Goal: Information Seeking & Learning: Learn about a topic

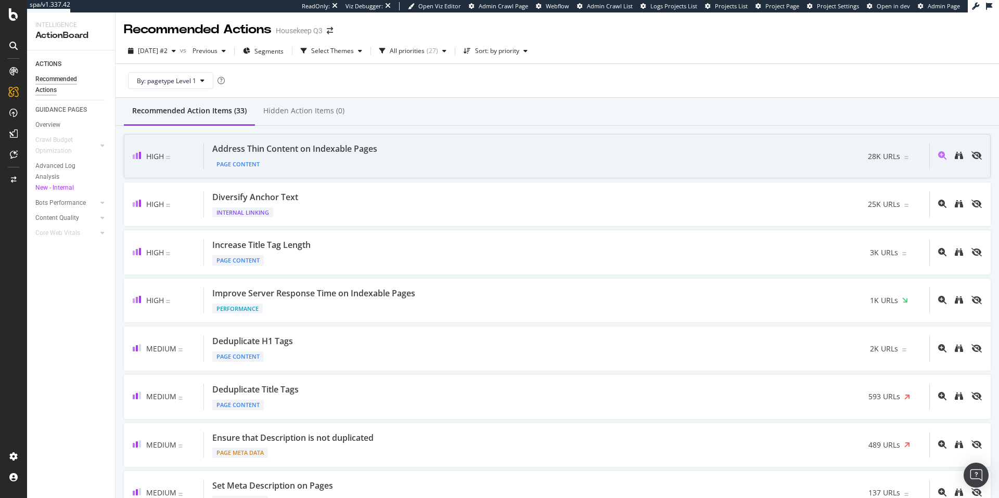
click at [437, 168] on div "Address Thin Content on Indexable Pages Page Content 28K URLs" at bounding box center [566, 156] width 725 height 27
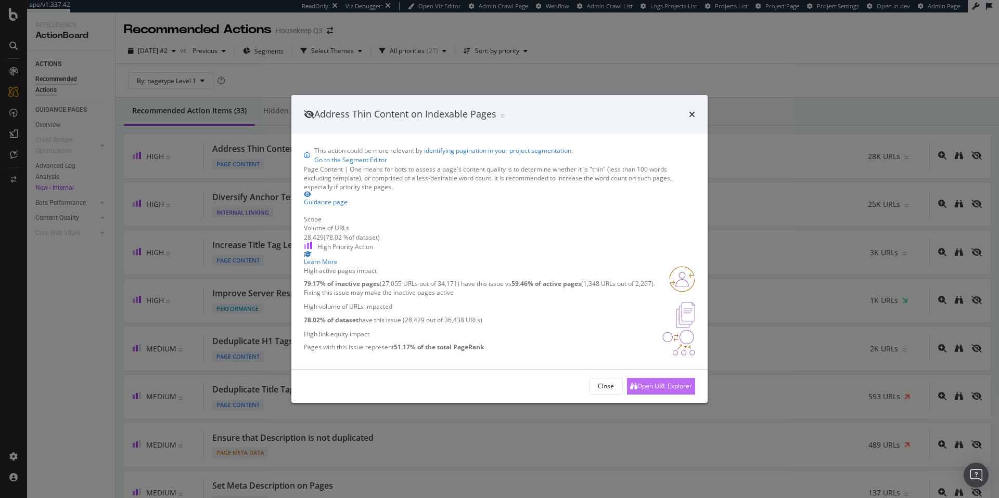
click at [630, 394] on div "Open URL Explorer" at bounding box center [661, 387] width 62 height 16
click at [693, 110] on icon "times" at bounding box center [692, 114] width 6 height 8
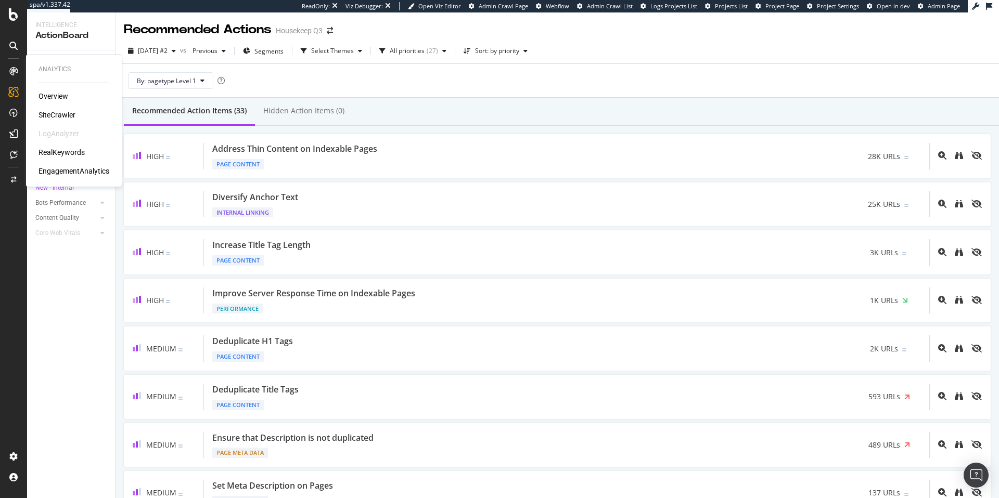
click at [58, 112] on div "SiteCrawler" at bounding box center [57, 115] width 37 height 10
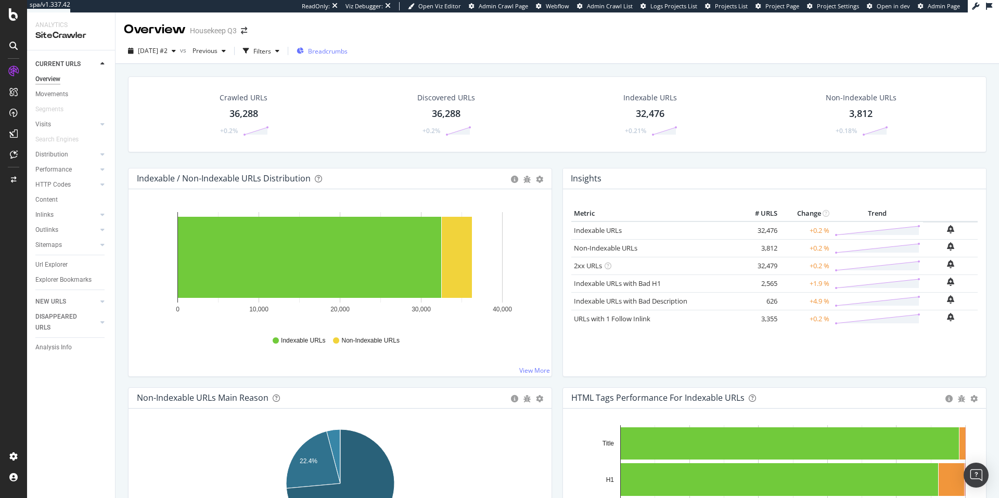
click at [348, 52] on span "Breadcrumbs" at bounding box center [328, 51] width 40 height 9
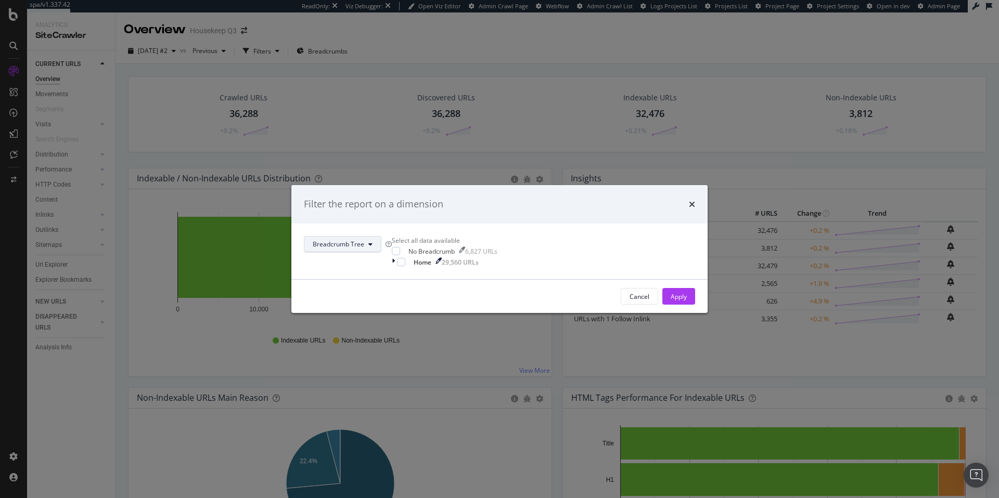
click at [364, 240] on span "Breadcrumb Tree" at bounding box center [339, 244] width 52 height 9
click at [541, 131] on div "Filter the report on a dimension Breadcrumb Tree Select all data available No B…" at bounding box center [499, 249] width 999 height 498
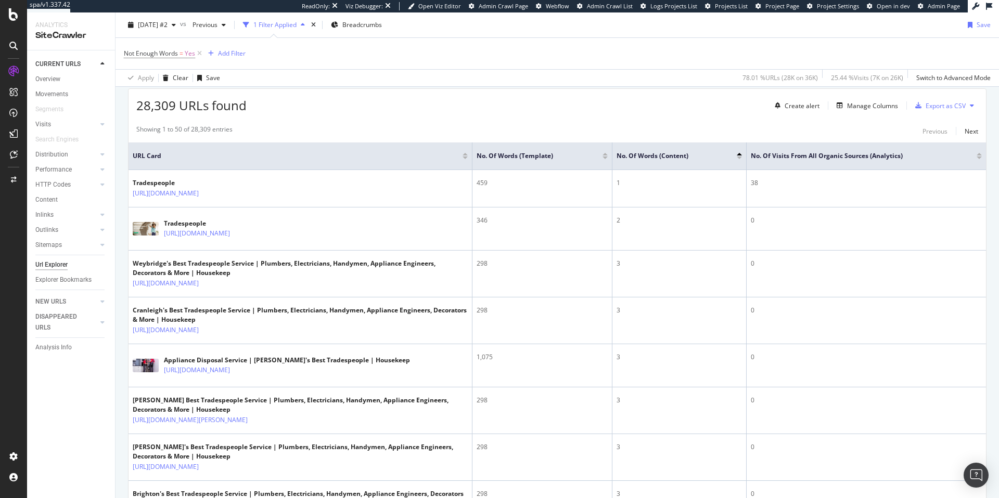
scroll to position [184, 0]
click at [877, 110] on div "Manage Columns" at bounding box center [872, 106] width 51 height 9
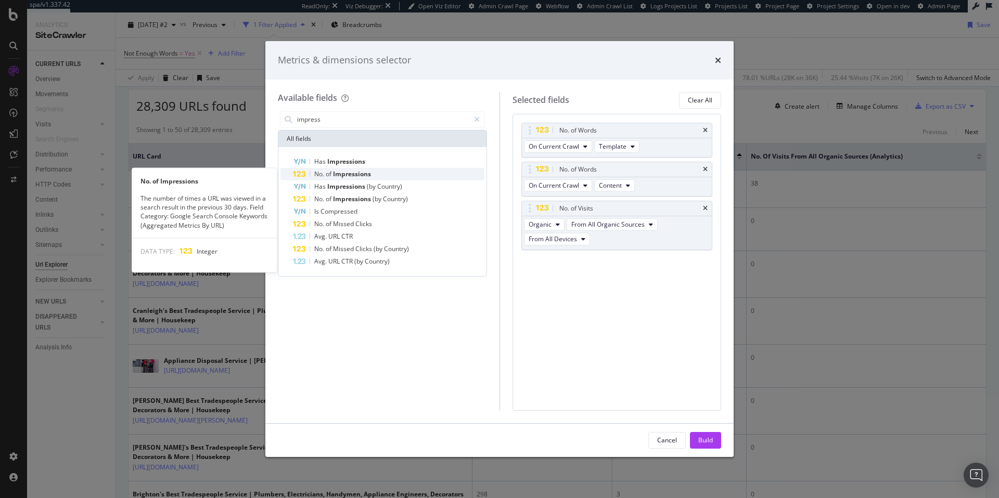
type input "impress"
click at [403, 173] on div "No. of Impressions" at bounding box center [388, 174] width 191 height 12
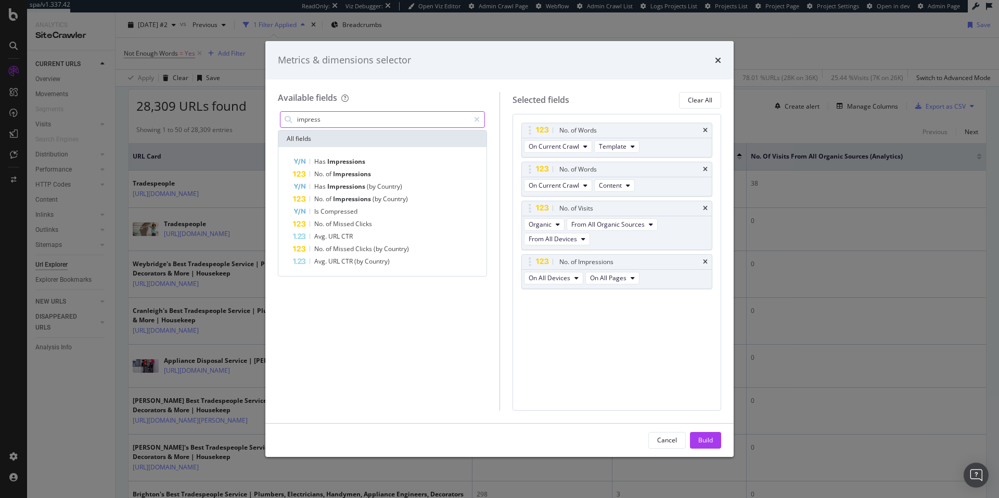
click at [357, 117] on input "impress" at bounding box center [382, 120] width 173 height 16
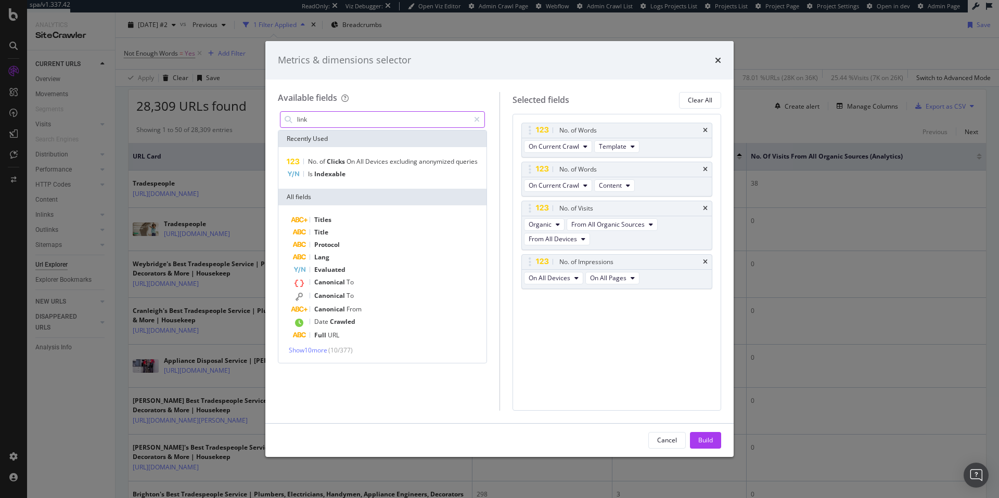
type input "linki"
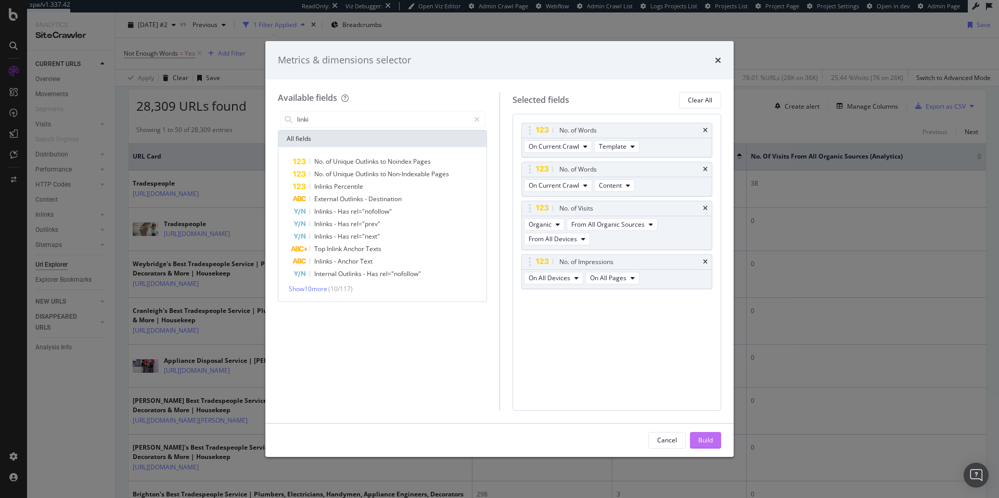
click at [712, 442] on div "Build" at bounding box center [705, 440] width 15 height 9
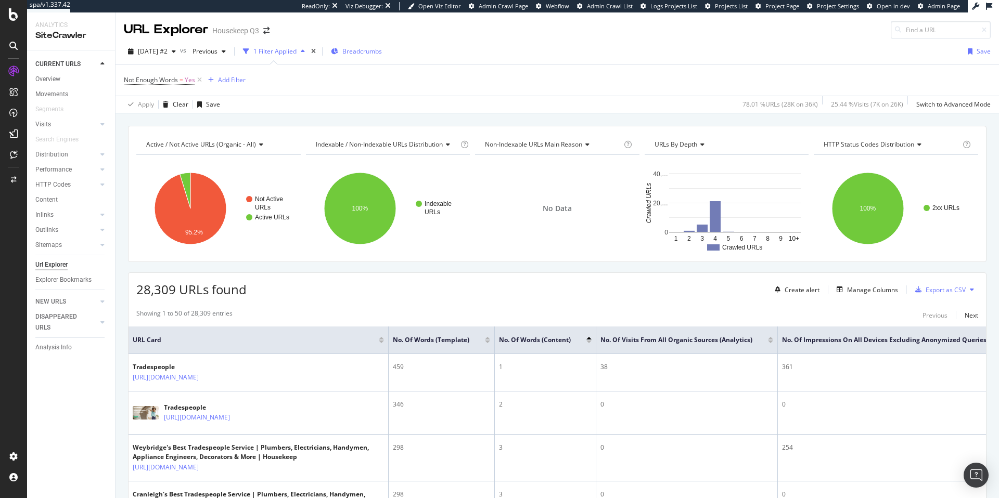
click at [369, 57] on div "Breadcrumbs" at bounding box center [356, 52] width 51 height 16
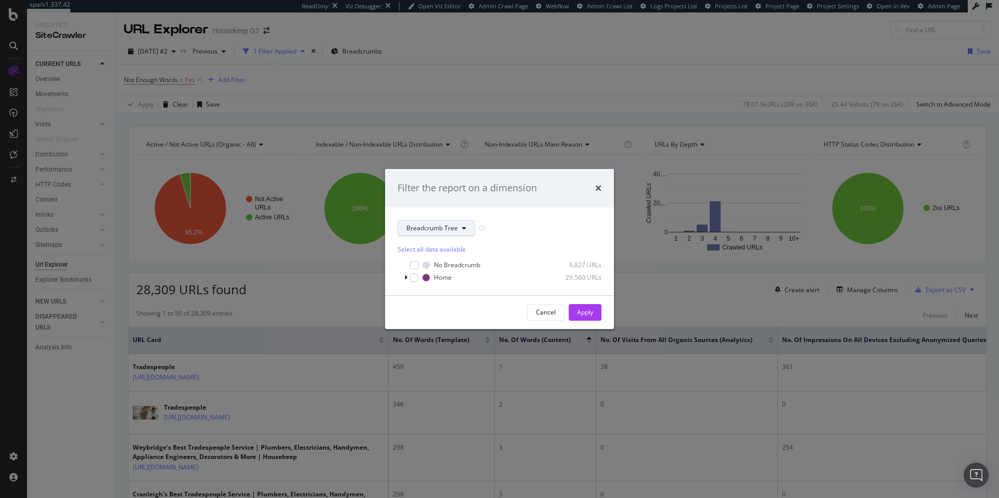
click at [441, 224] on span "Breadcrumb Tree" at bounding box center [432, 228] width 52 height 9
click at [561, 121] on div "Filter the report on a dimension Breadcrumb Tree Select all data available No B…" at bounding box center [499, 249] width 999 height 498
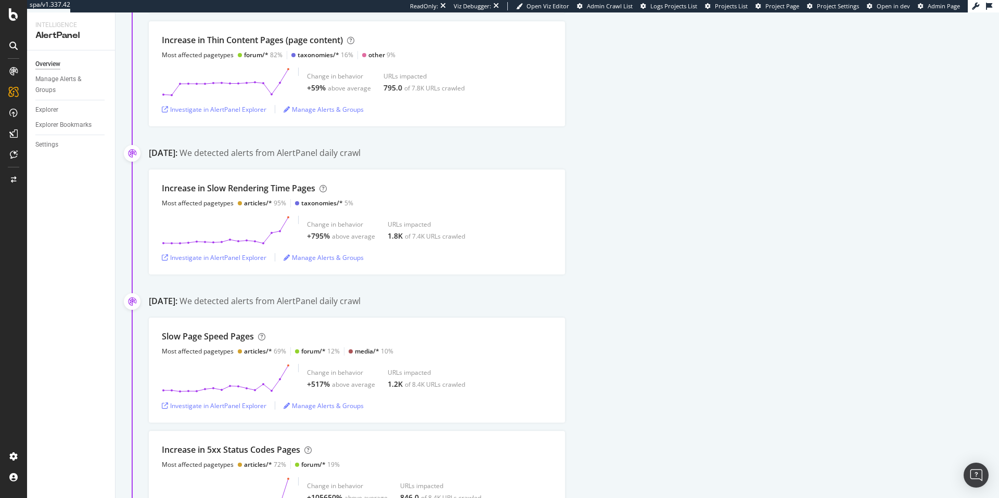
scroll to position [1729, 0]
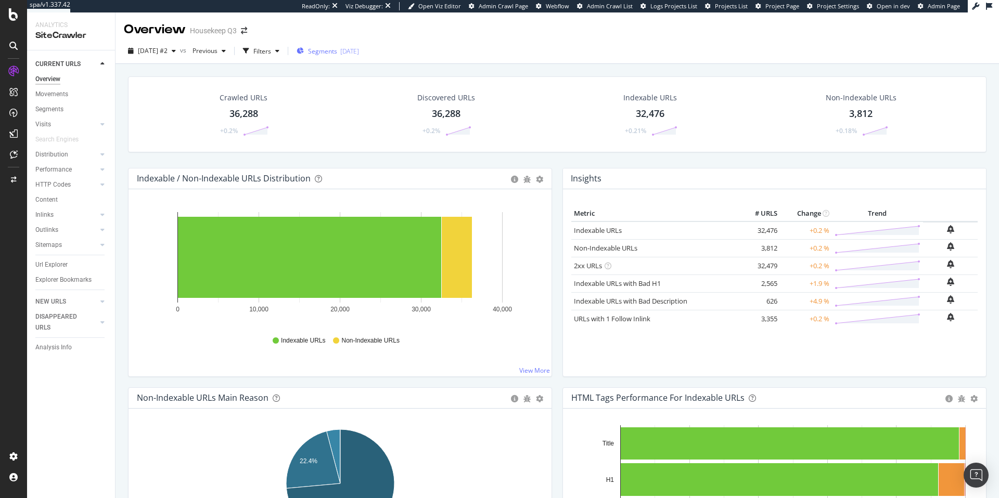
click at [331, 48] on span "Segments" at bounding box center [322, 51] width 29 height 9
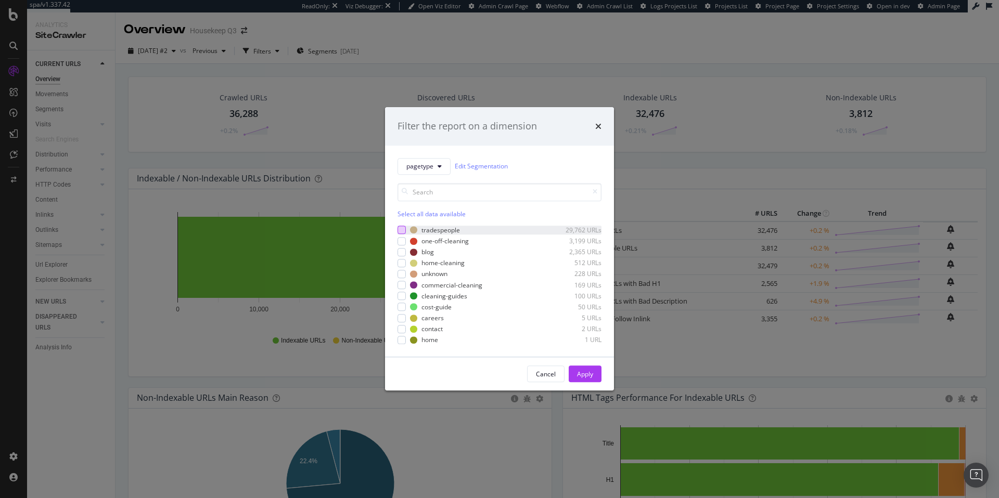
click at [401, 228] on div "modal" at bounding box center [402, 230] width 8 height 8
click at [580, 373] on div "Apply" at bounding box center [585, 374] width 16 height 9
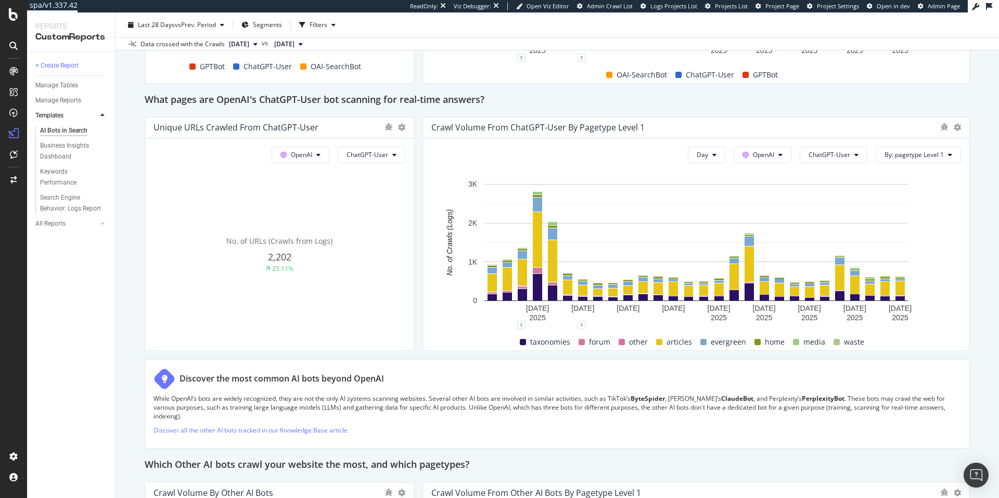
scroll to position [1119, 0]
click at [844, 158] on span "ChatGPT-User" at bounding box center [830, 154] width 42 height 9
click at [787, 150] on button "OpenAI" at bounding box center [763, 154] width 58 height 17
click at [772, 236] on span "Other AI Bots" at bounding box center [780, 232] width 39 height 9
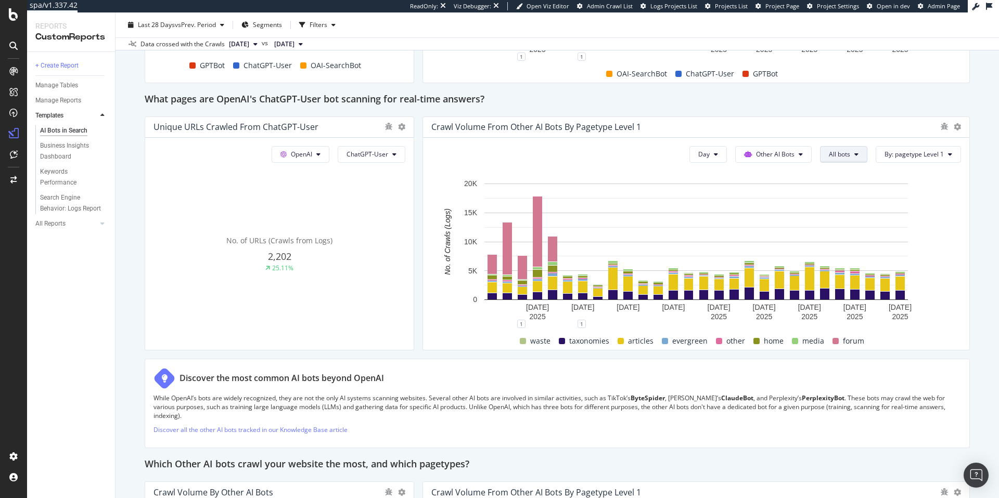
click at [859, 157] on icon at bounding box center [856, 154] width 4 height 6
click at [687, 116] on div "This report shows AI bot interaction with your website and its impact on your o…" at bounding box center [557, 22] width 825 height 2024
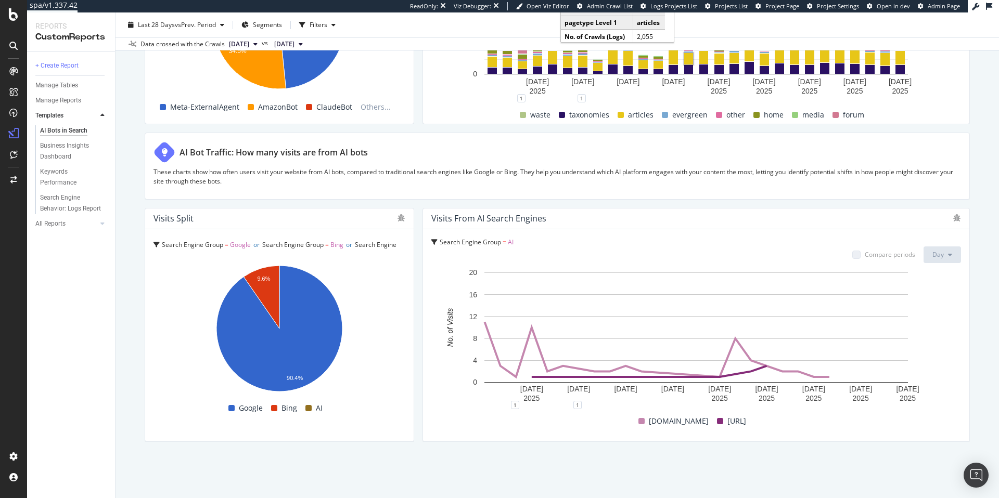
scroll to position [1708, 0]
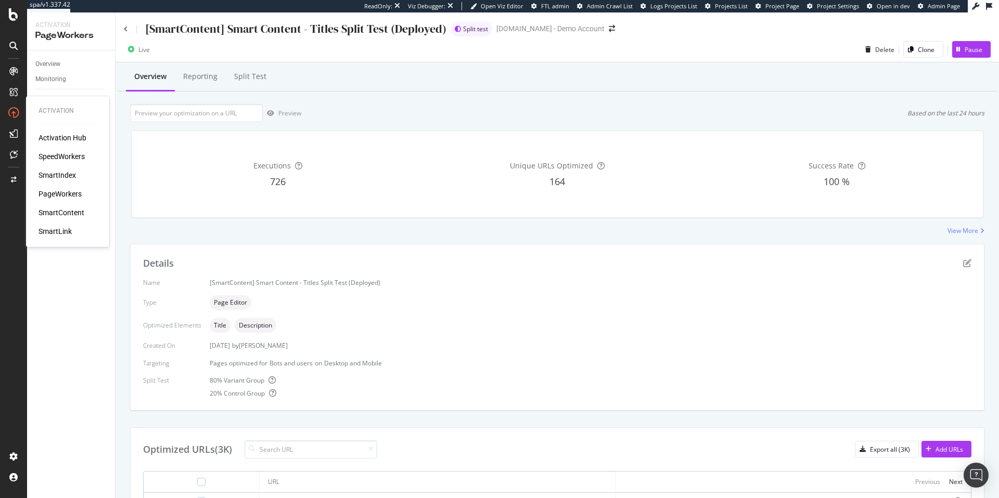
click at [65, 213] on div "SmartContent" at bounding box center [62, 213] width 46 height 10
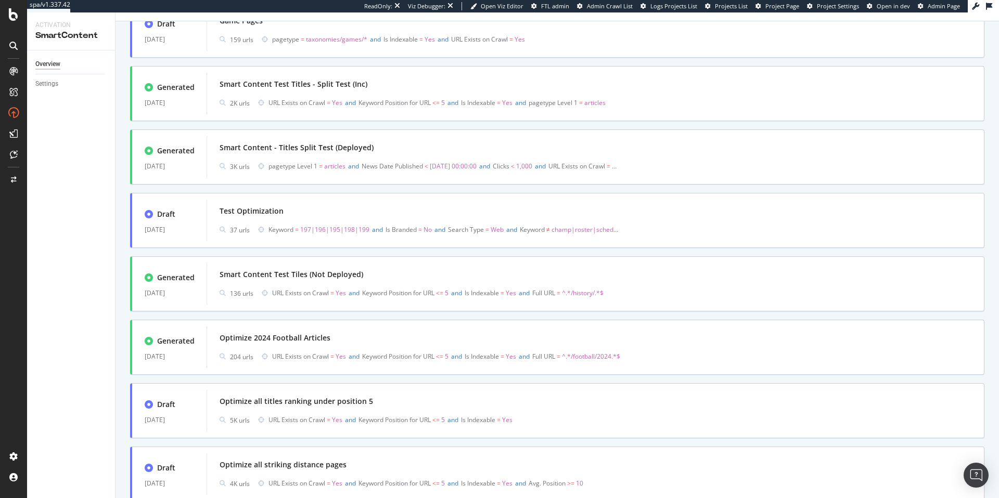
scroll to position [393, 0]
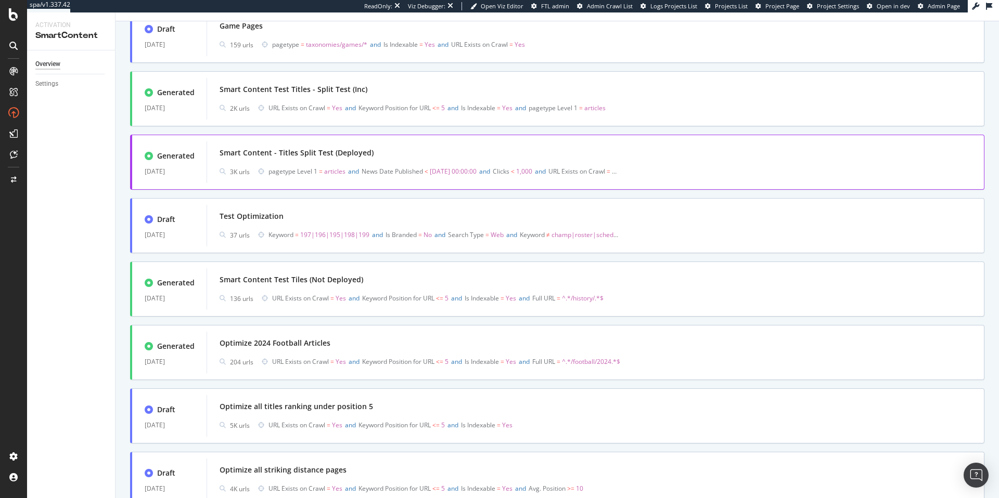
click at [353, 154] on div "Smart Content - Titles Split Test (Deployed)" at bounding box center [297, 153] width 154 height 10
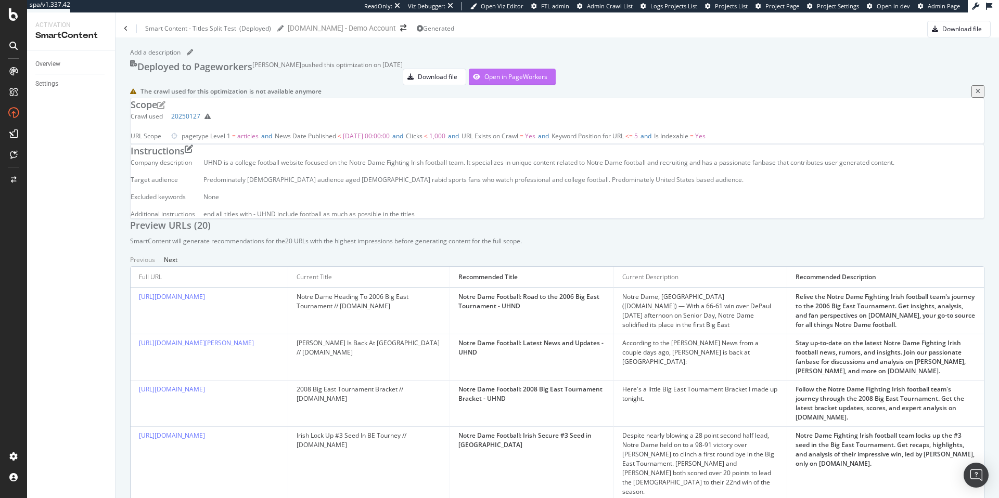
click at [547, 81] on div "Open in PageWorkers" at bounding box center [515, 76] width 63 height 9
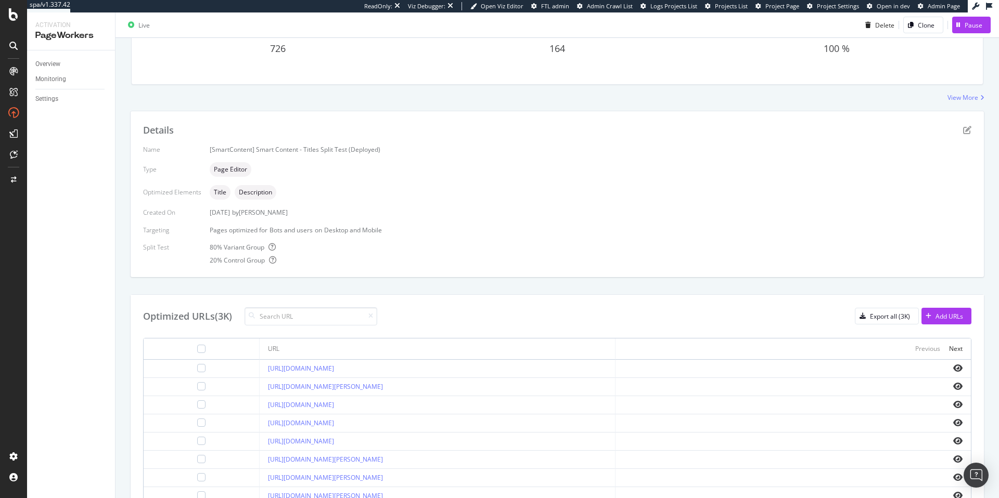
scroll to position [134, 0]
drag, startPoint x: 219, startPoint y: 315, endPoint x: 238, endPoint y: 316, distance: 19.3
click at [238, 316] on div "Optimized URLs (3K)" at bounding box center [260, 316] width 234 height 18
click at [398, 262] on div "20 % Control Group" at bounding box center [591, 259] width 762 height 9
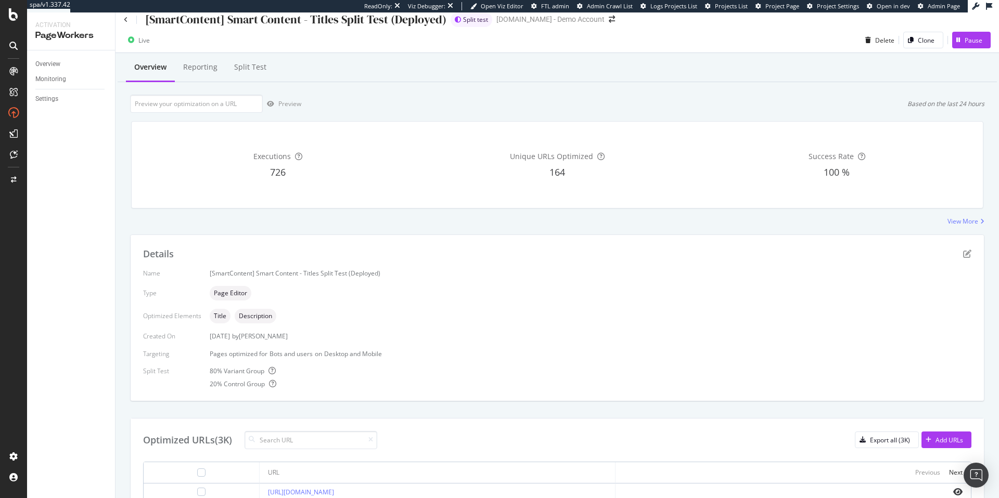
scroll to position [0, 0]
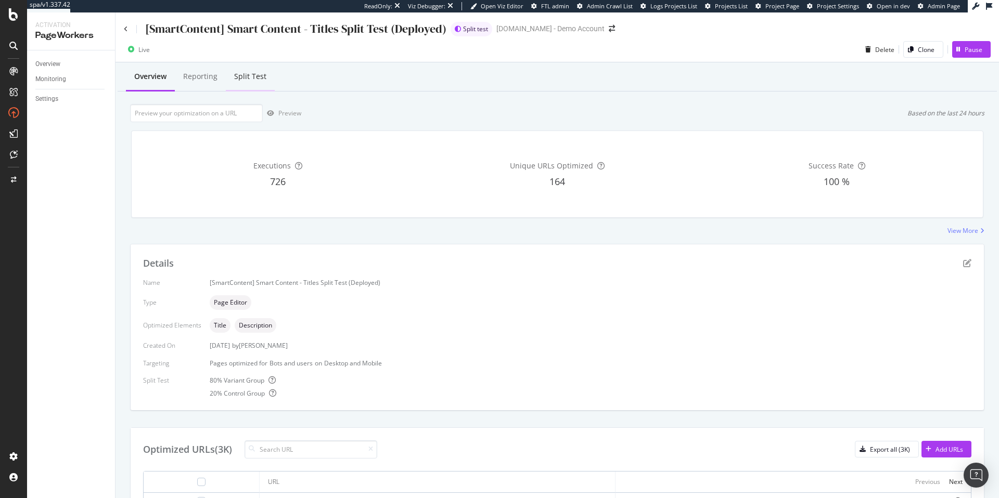
click at [253, 83] on div "Split Test" at bounding box center [250, 77] width 49 height 29
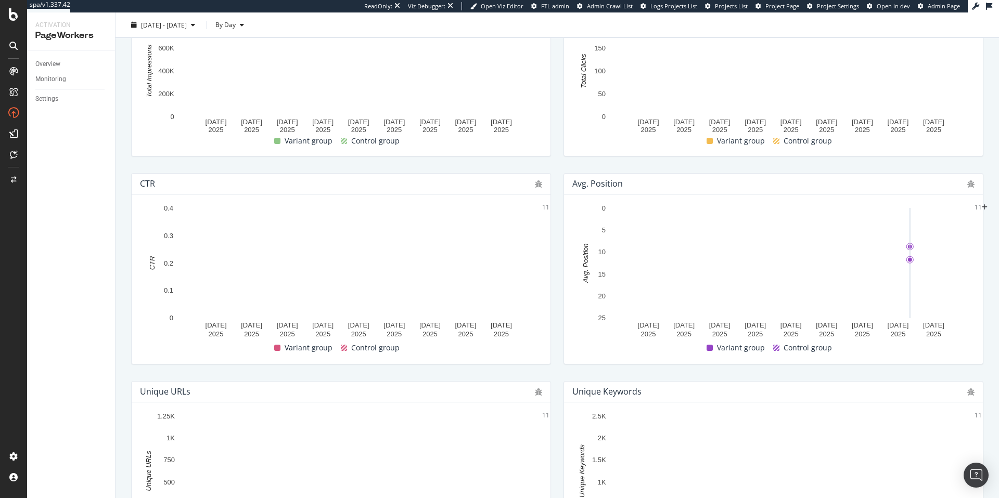
scroll to position [288, 0]
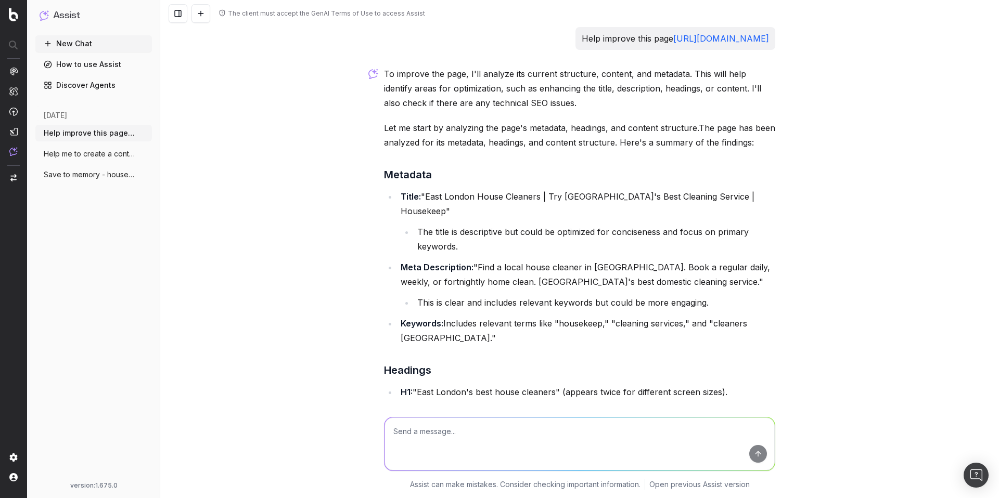
click at [81, 160] on button "Help me to create a content plan for hou" at bounding box center [93, 154] width 117 height 17
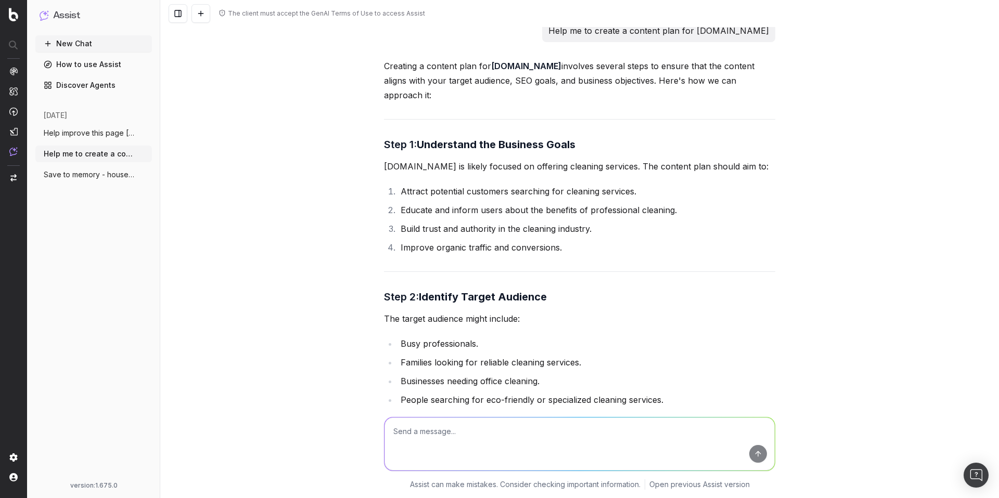
scroll to position [5, 0]
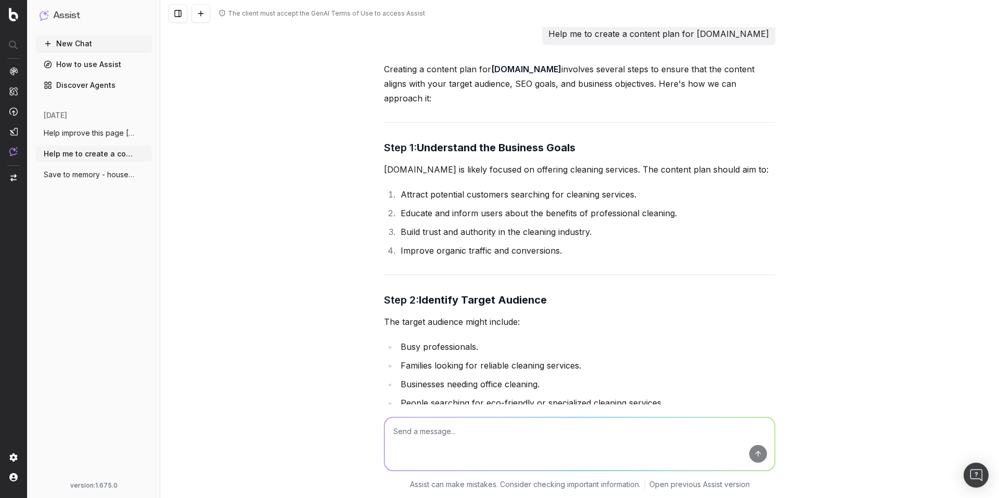
click at [113, 176] on span "Save to memory - housekeep is a service" at bounding box center [90, 175] width 92 height 10
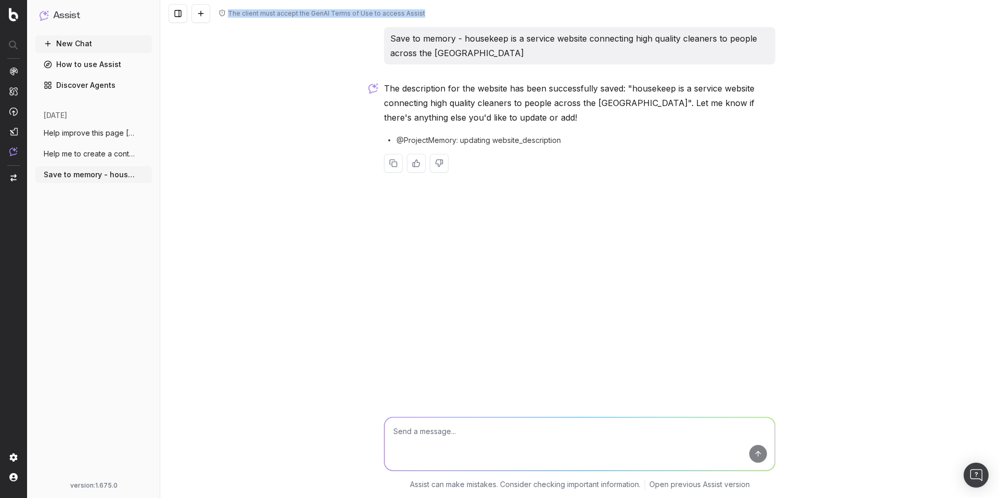
drag, startPoint x: 229, startPoint y: 15, endPoint x: 461, endPoint y: 18, distance: 231.6
click at [461, 18] on div "The client must accept the GenAI Terms of Use to access Assist" at bounding box center [579, 13] width 839 height 27
click at [107, 158] on span "Help me to create a content plan for hou" at bounding box center [90, 154] width 92 height 10
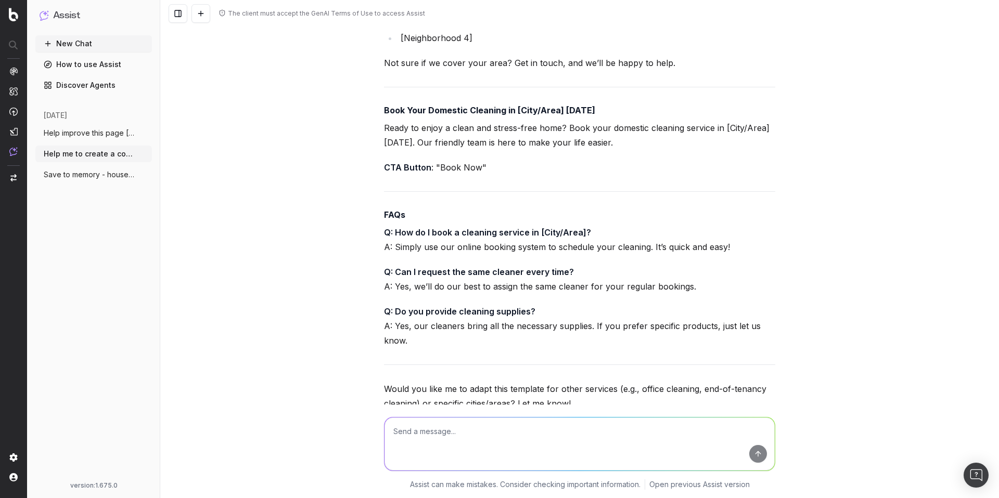
scroll to position [6760, 0]
click at [93, 134] on span "Help improve this page https://housekeep" at bounding box center [90, 133] width 92 height 10
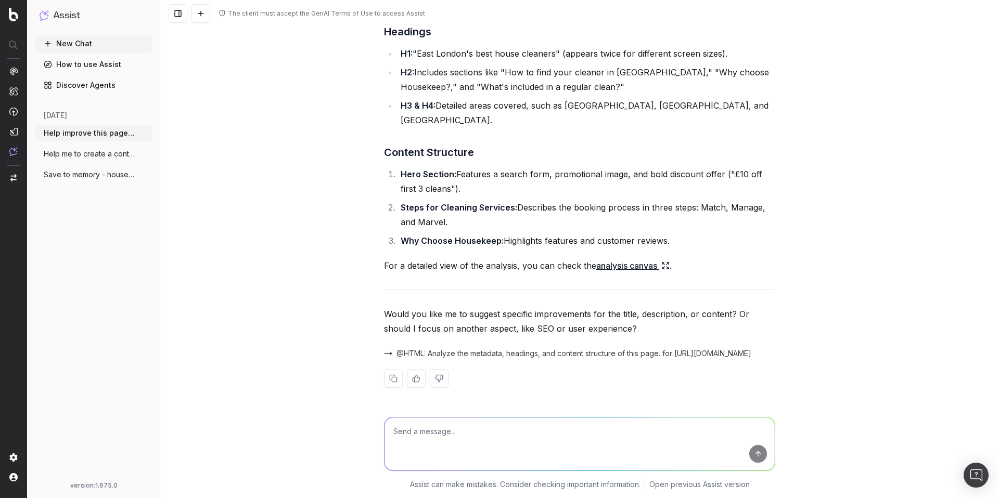
scroll to position [324, 0]
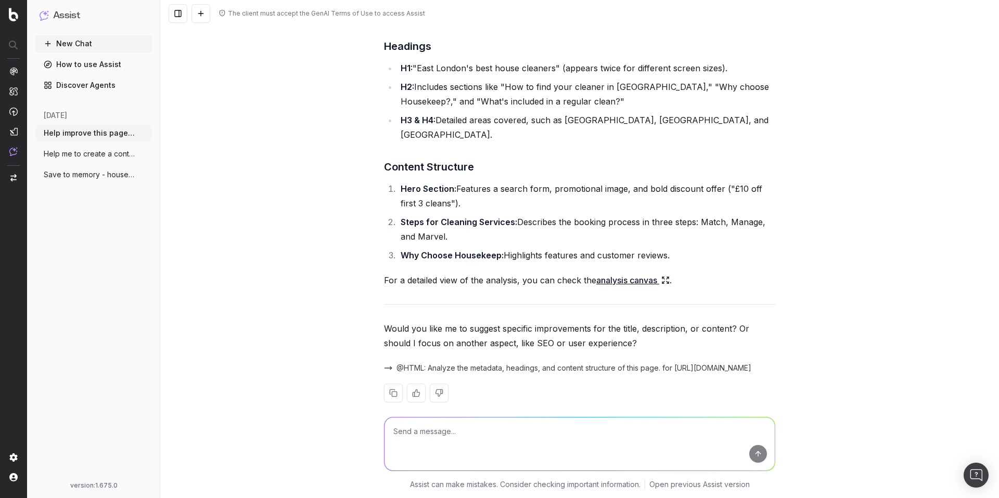
click at [52, 148] on button "Help me to create a content plan for hou" at bounding box center [93, 154] width 117 height 17
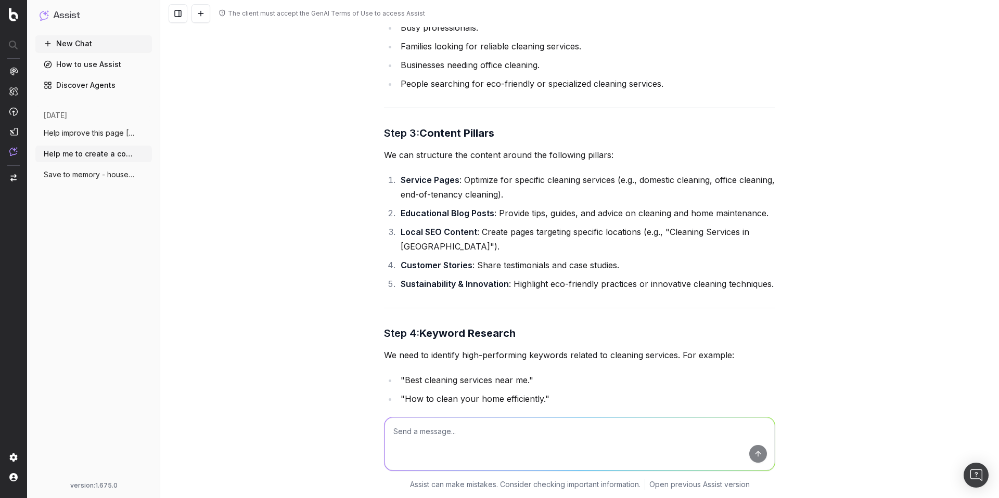
click at [52, 148] on button "Help me to create a content plan for hou" at bounding box center [93, 154] width 117 height 17
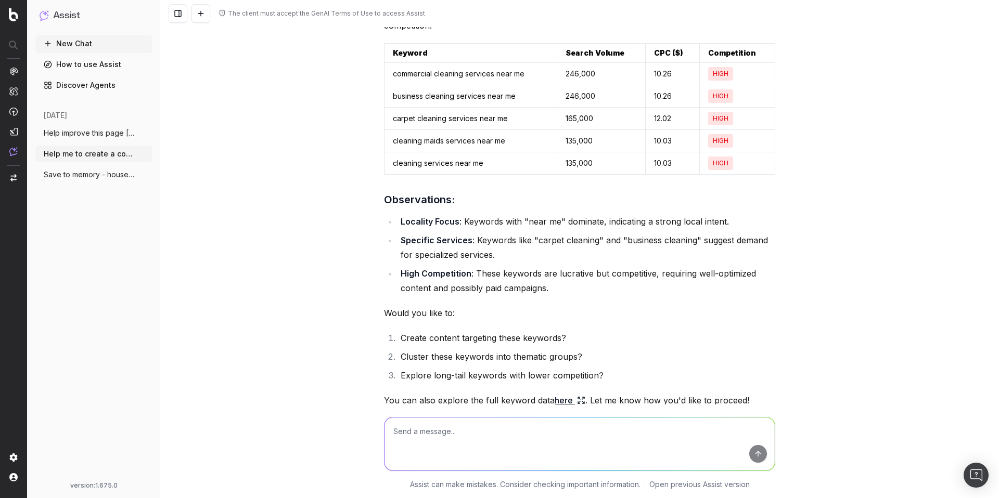
scroll to position [1374, 0]
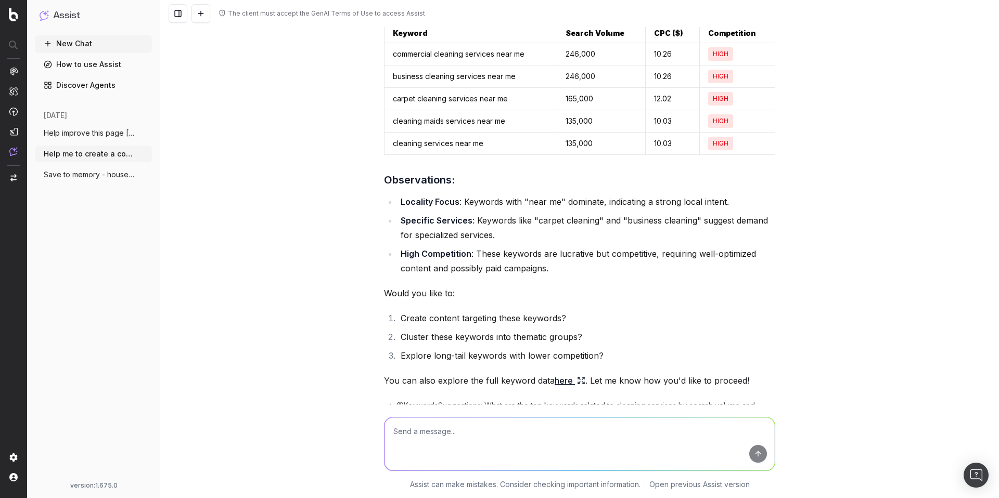
click at [566, 374] on link "here" at bounding box center [570, 381] width 31 height 15
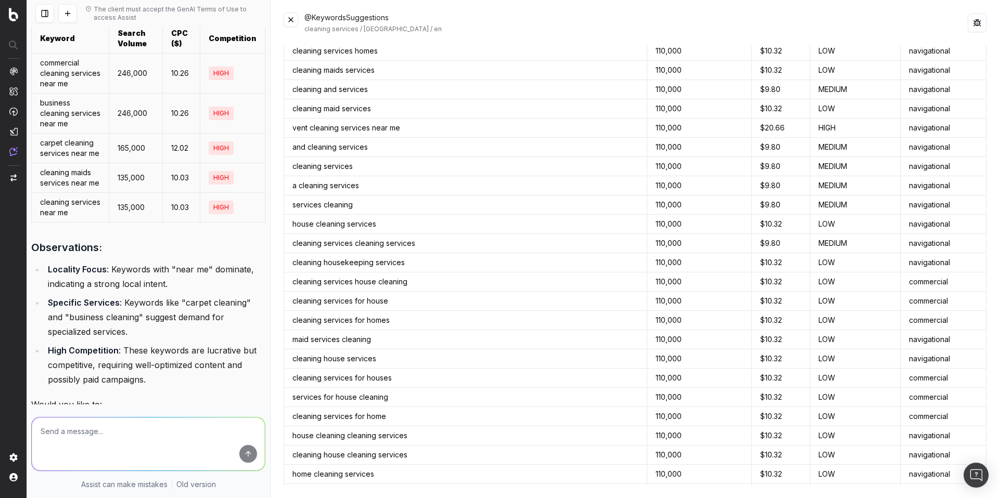
scroll to position [226, 0]
click at [292, 21] on button at bounding box center [291, 19] width 15 height 15
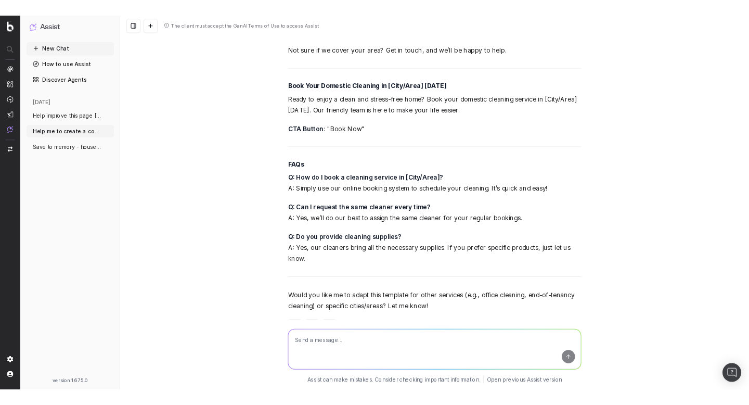
scroll to position [6782, 0]
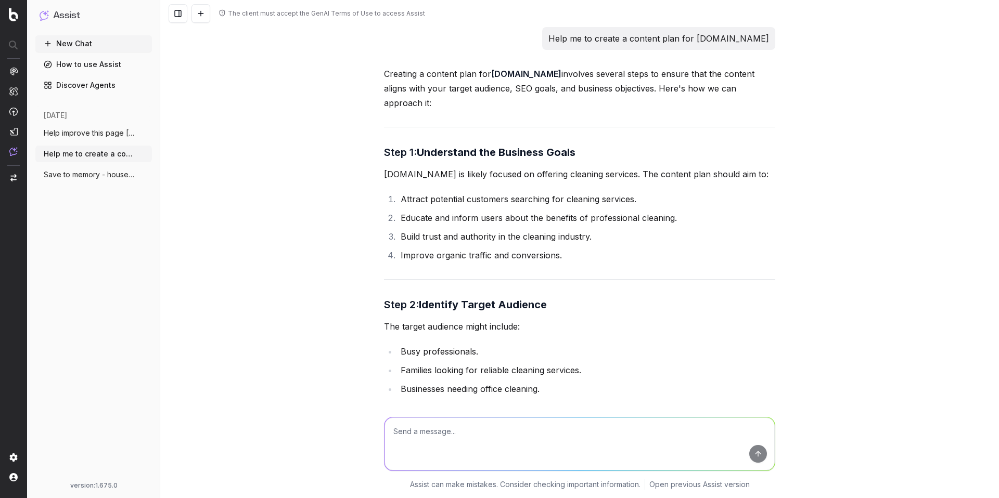
scroll to position [6782, 0]
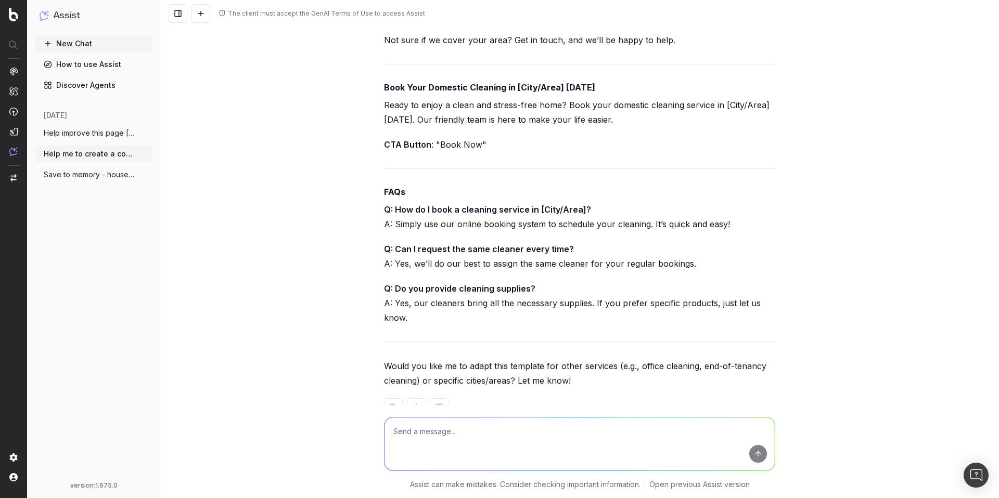
click at [72, 92] on link "Discover Agents" at bounding box center [93, 85] width 117 height 17
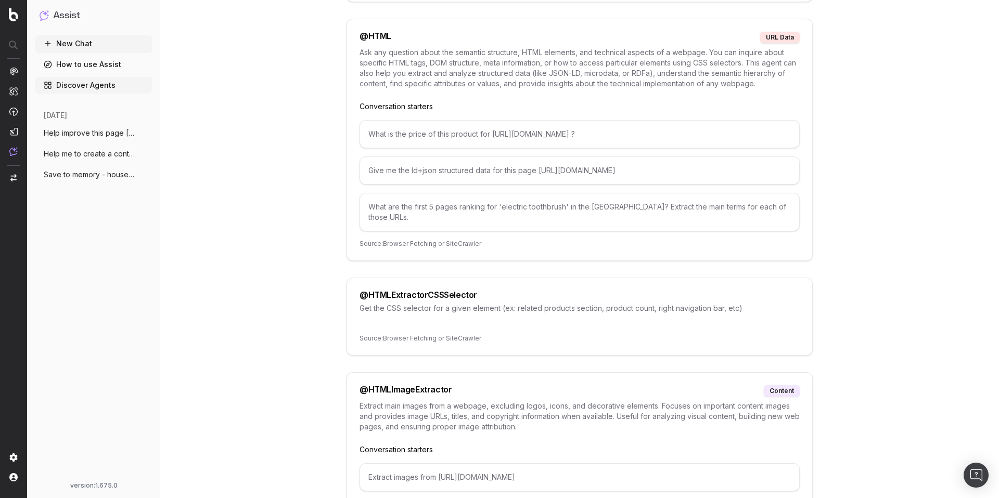
scroll to position [2438, 0]
click at [75, 65] on link "How to use Assist" at bounding box center [93, 64] width 117 height 17
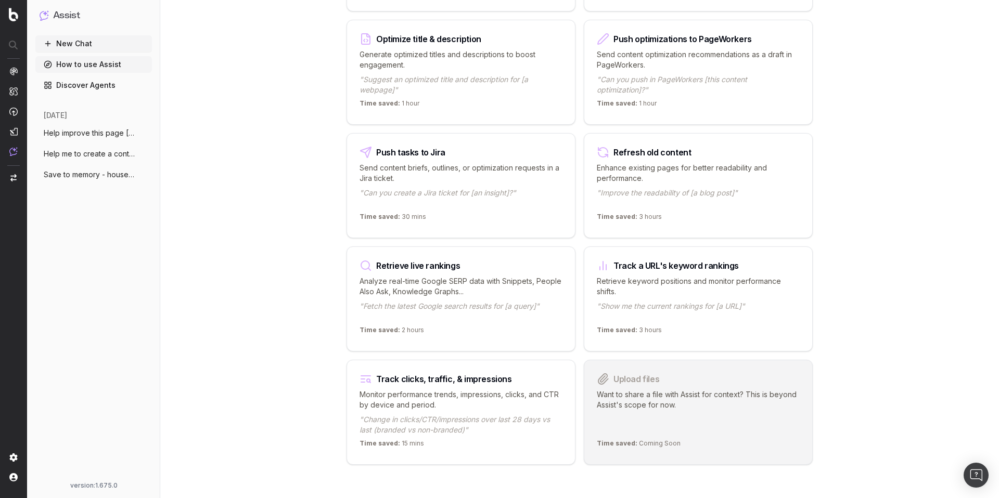
scroll to position [1169, 0]
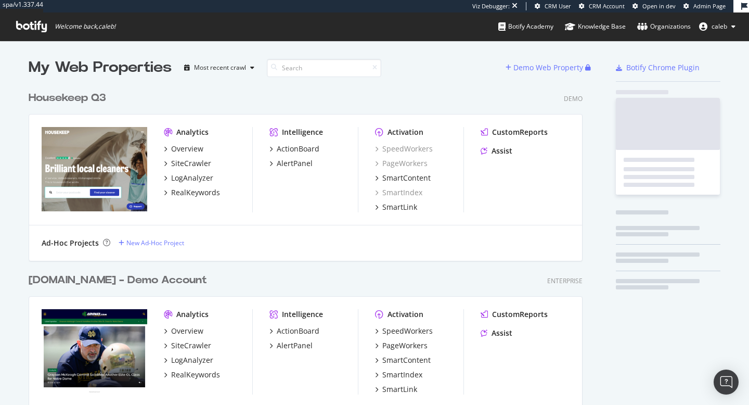
scroll to position [4074, 562]
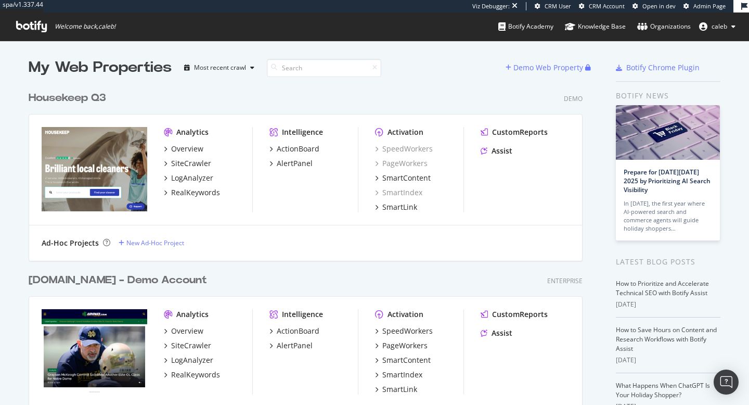
click at [711, 8] on span "Admin Page" at bounding box center [710, 6] width 32 height 8
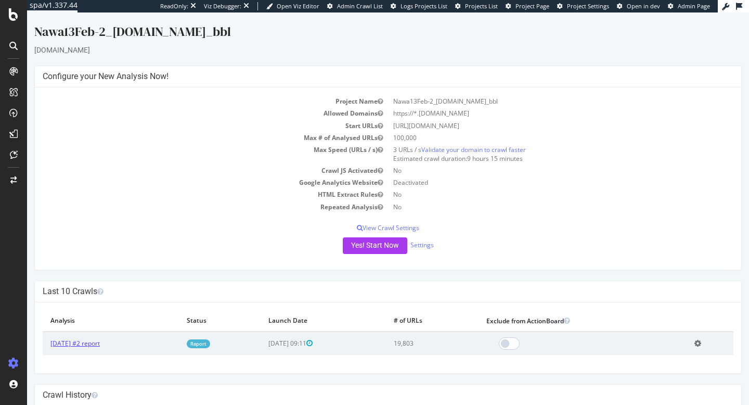
click at [100, 344] on link "2025 Feb. 13th #2 report" at bounding box center [74, 343] width 49 height 9
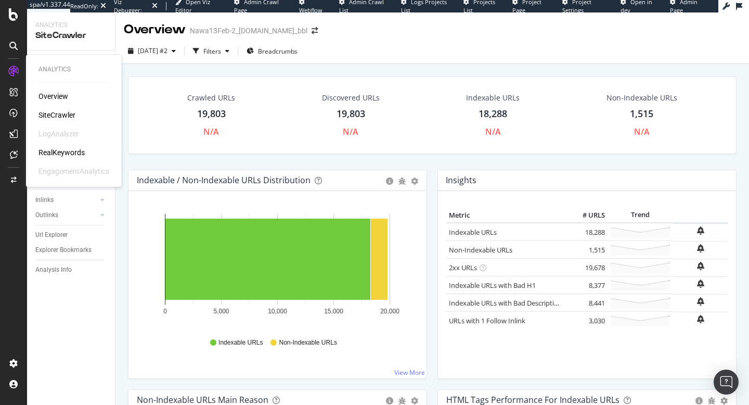
click at [66, 151] on div "RealKeywords" at bounding box center [62, 152] width 46 height 10
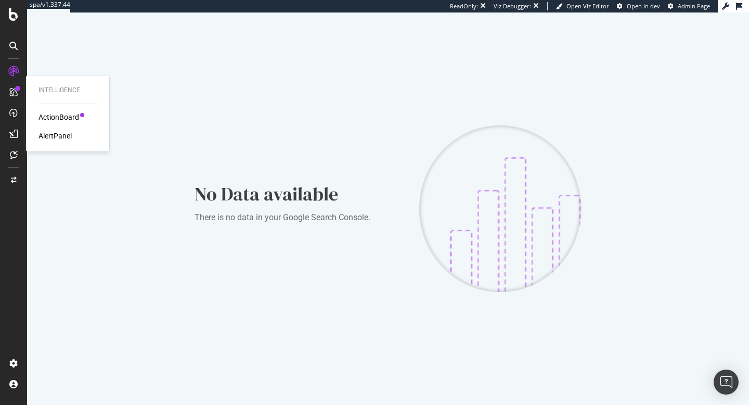
click at [12, 90] on icon at bounding box center [13, 92] width 8 height 8
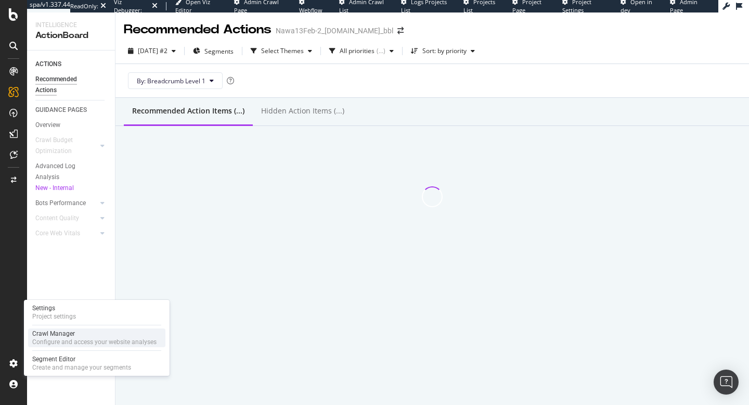
click at [79, 340] on div "Configure and access your website analyses" at bounding box center [94, 342] width 124 height 8
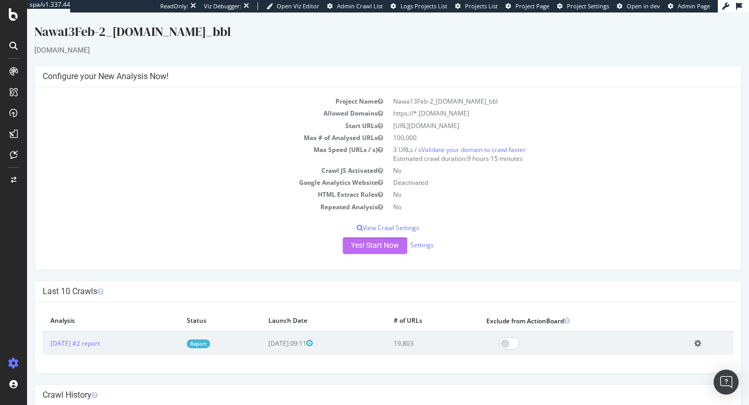
click at [366, 247] on button "Yes! Start Now" at bounding box center [375, 245] width 65 height 17
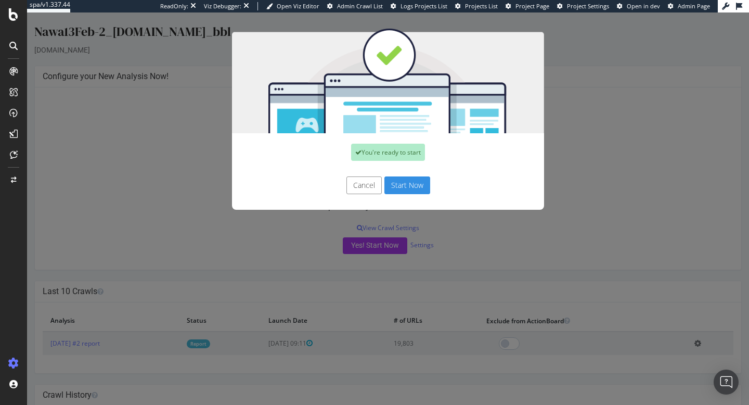
click at [414, 185] on button "Start Now" at bounding box center [408, 185] width 46 height 18
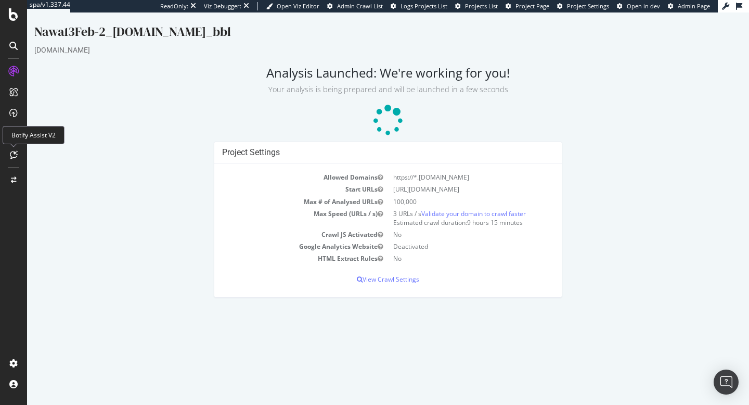
click at [17, 153] on icon at bounding box center [14, 154] width 8 height 8
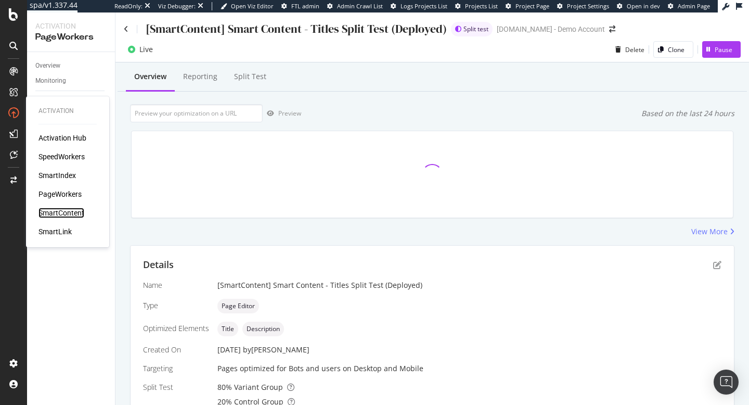
click at [67, 213] on div "SmartContent" at bounding box center [62, 213] width 46 height 10
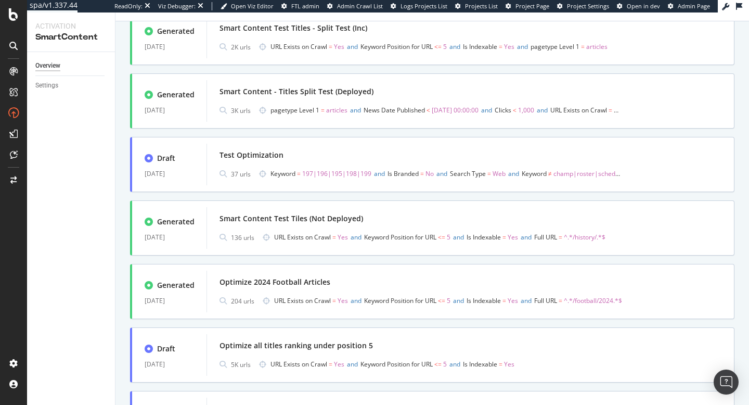
scroll to position [449, 0]
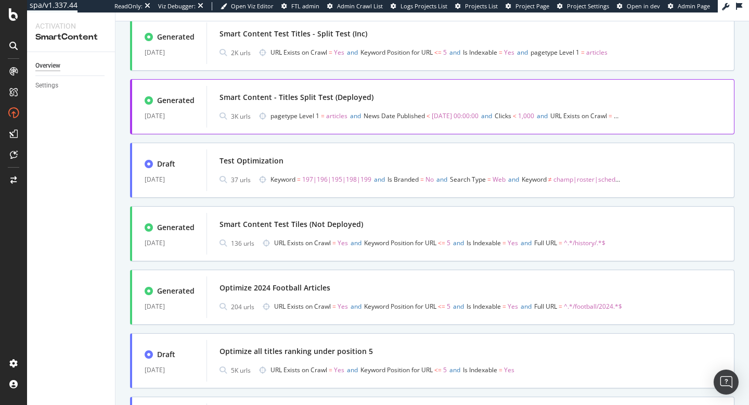
click at [341, 100] on div "Smart Content - Titles Split Test (Deployed)" at bounding box center [297, 97] width 154 height 10
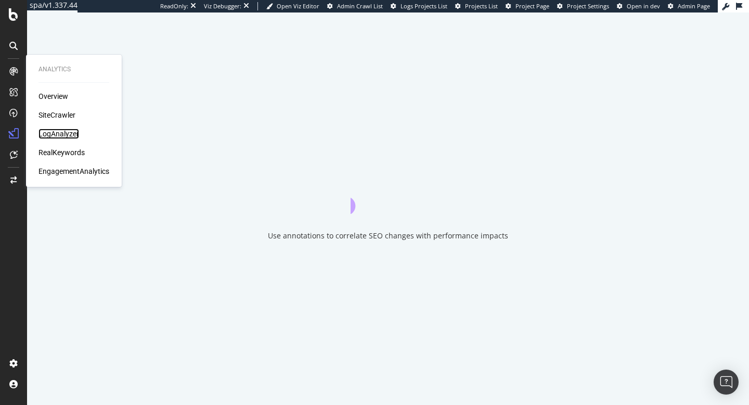
click at [72, 131] on div "LogAnalyzer" at bounding box center [59, 134] width 41 height 10
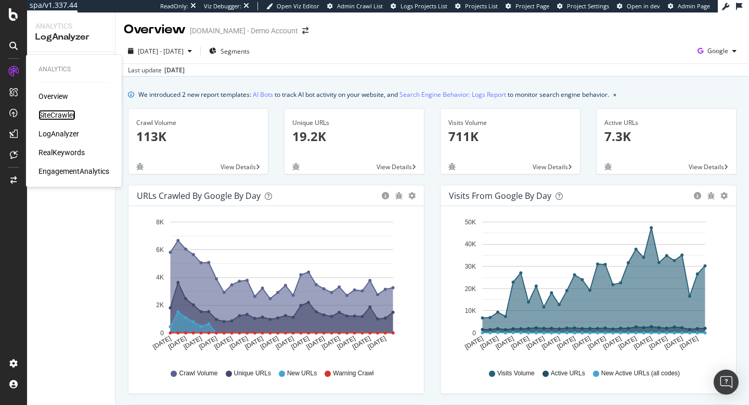
click at [69, 114] on div "SiteCrawler" at bounding box center [57, 115] width 37 height 10
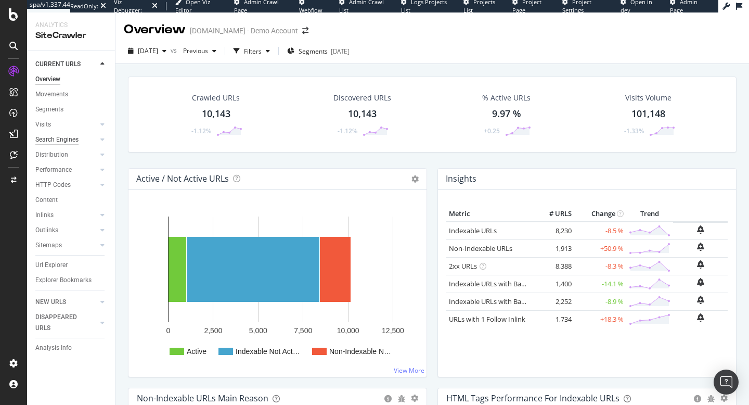
click at [68, 142] on div "Search Engines" at bounding box center [56, 139] width 43 height 11
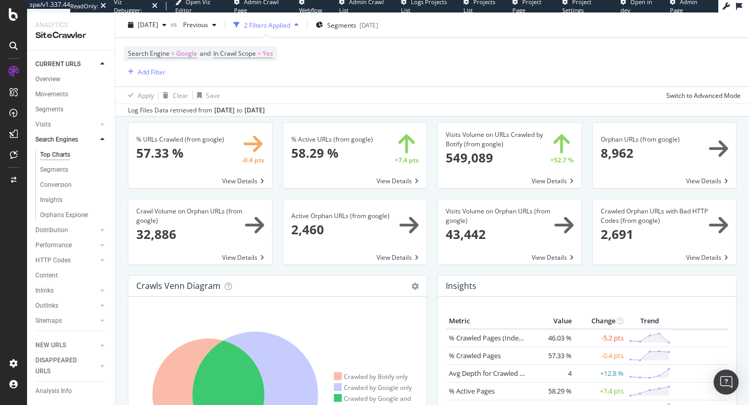
scroll to position [32, 0]
click at [190, 55] on span "Google" at bounding box center [186, 53] width 21 height 15
click at [157, 80] on span "Google" at bounding box center [147, 77] width 21 height 9
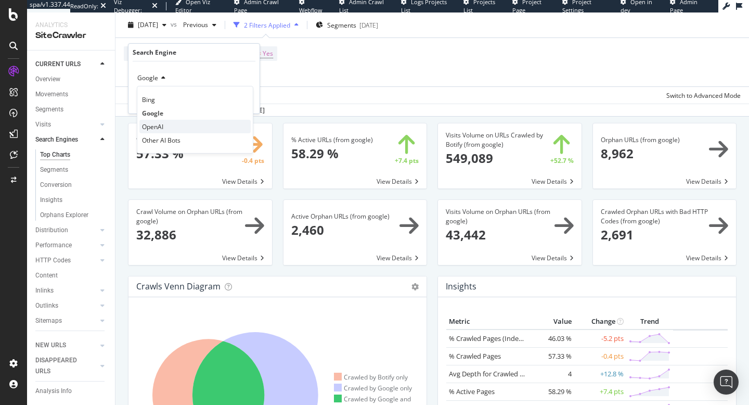
click at [158, 127] on span "OpenAI" at bounding box center [152, 126] width 21 height 9
click at [245, 98] on div "Apply" at bounding box center [243, 100] width 16 height 9
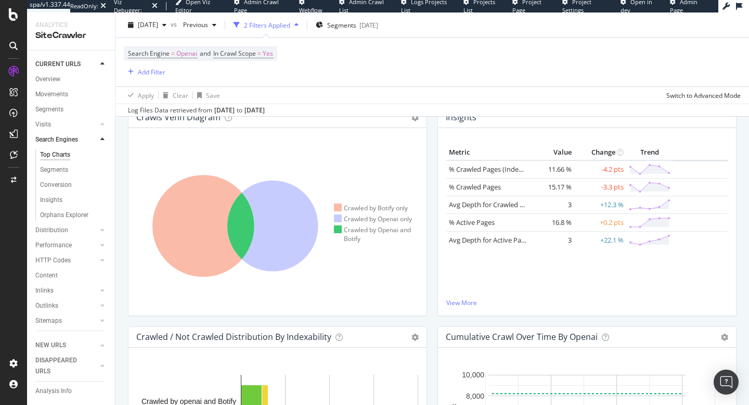
scroll to position [203, 0]
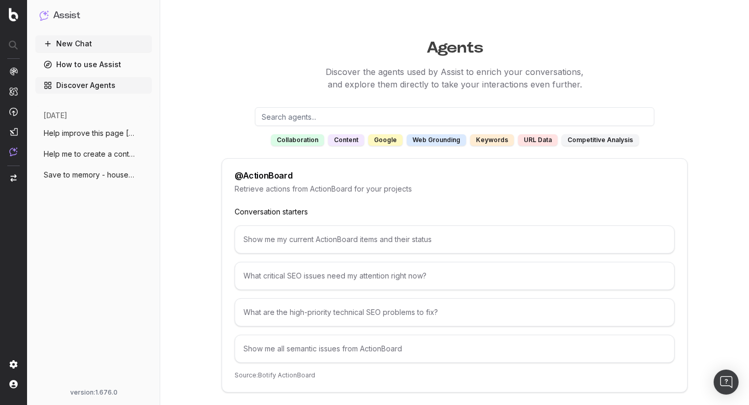
click at [352, 144] on div "content" at bounding box center [346, 139] width 36 height 11
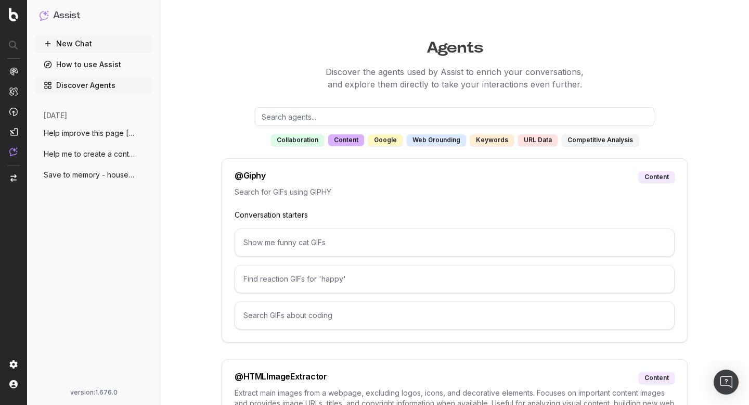
click at [389, 143] on div "google" at bounding box center [385, 139] width 34 height 11
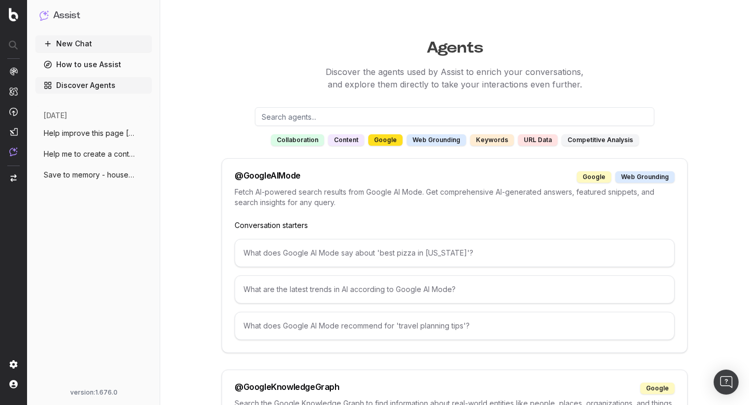
click at [99, 154] on span "Help me to create a content plan for hou" at bounding box center [90, 154] width 92 height 10
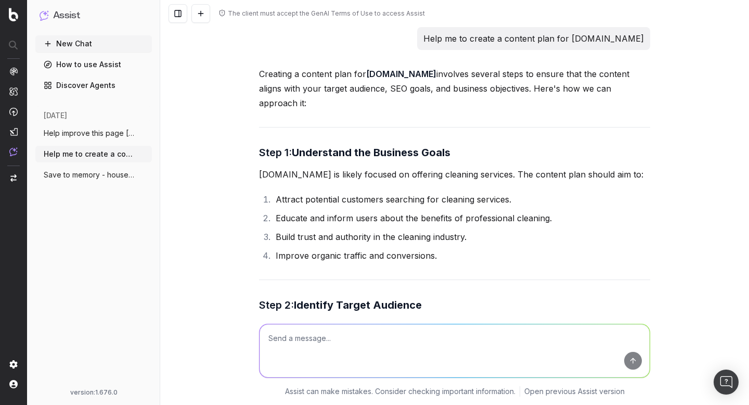
click at [63, 134] on span "Help improve this page [URL]" at bounding box center [90, 133] width 92 height 10
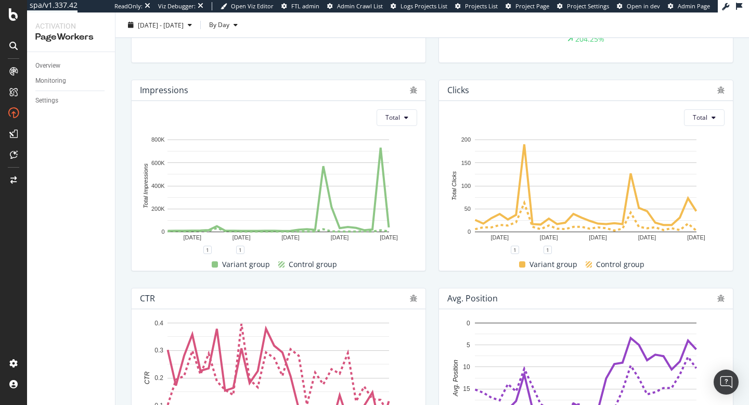
scroll to position [203, 0]
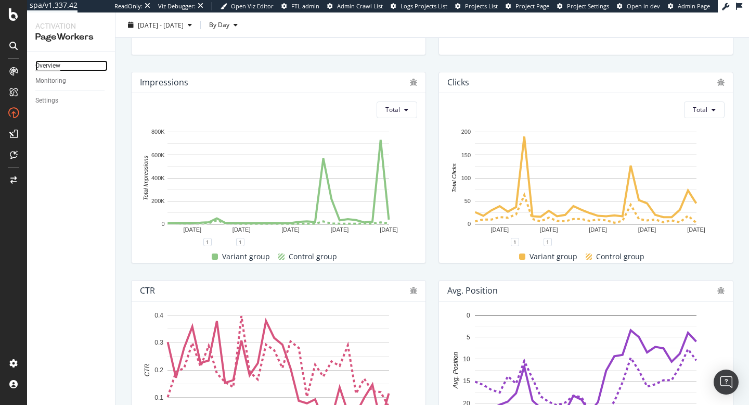
click at [49, 62] on div "Overview" at bounding box center [47, 65] width 25 height 11
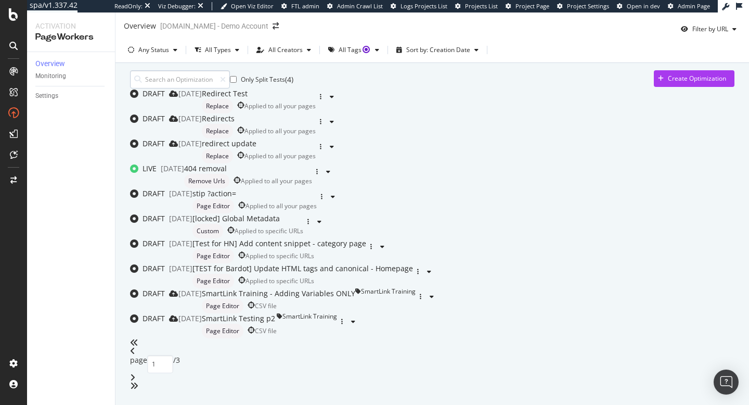
click at [189, 81] on input at bounding box center [180, 79] width 100 height 18
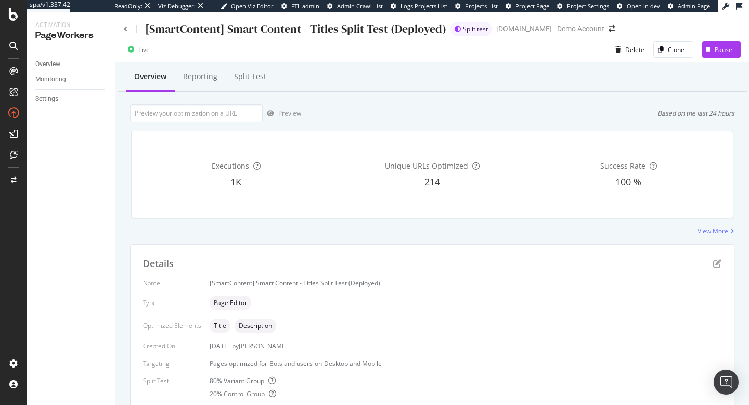
scroll to position [222, 0]
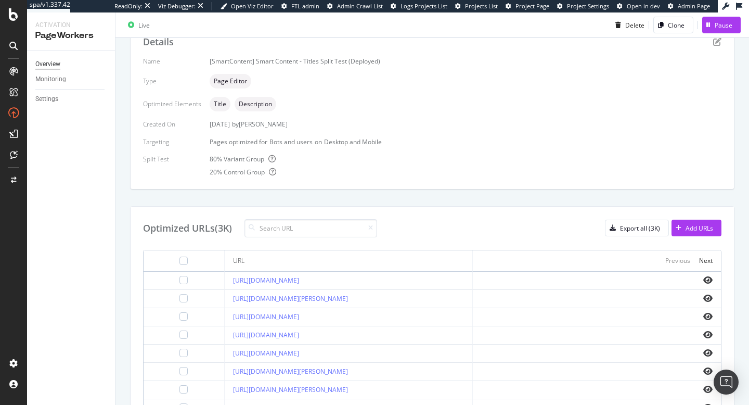
click at [49, 67] on div "Overview" at bounding box center [47, 64] width 25 height 11
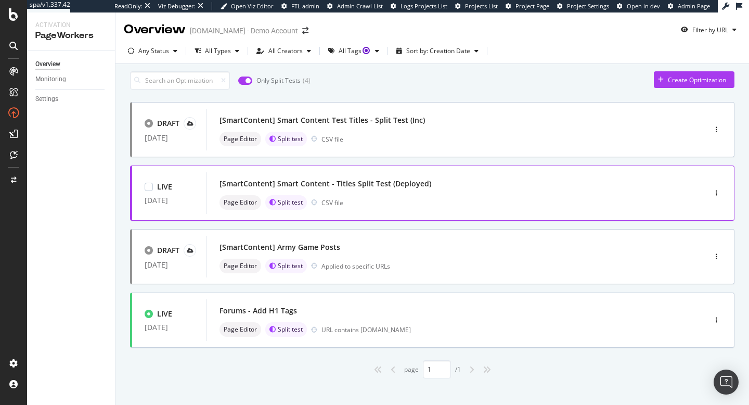
click at [365, 189] on div "[SmartContent] Smart Content - Titles Split Test (Deployed)" at bounding box center [326, 183] width 212 height 10
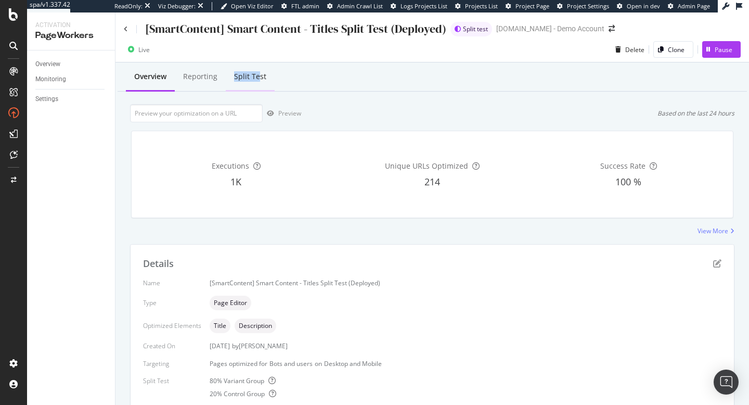
click at [260, 71] on div "Split Test" at bounding box center [250, 76] width 32 height 10
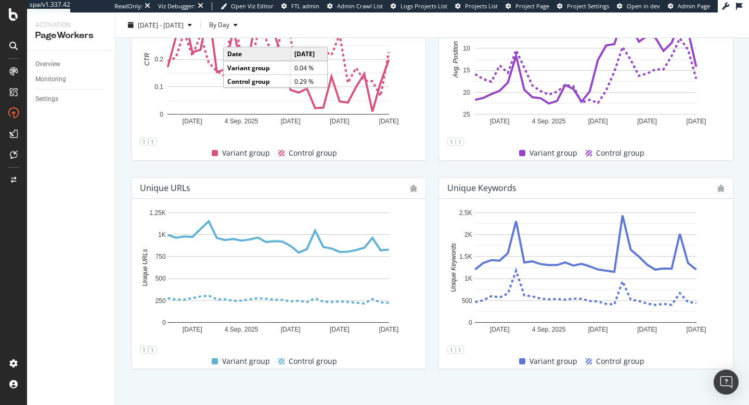
scroll to position [522, 0]
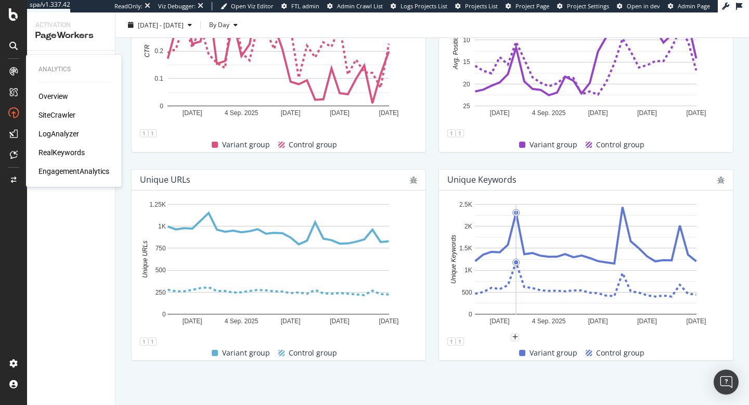
click at [61, 149] on div "RealKeywords" at bounding box center [62, 152] width 46 height 10
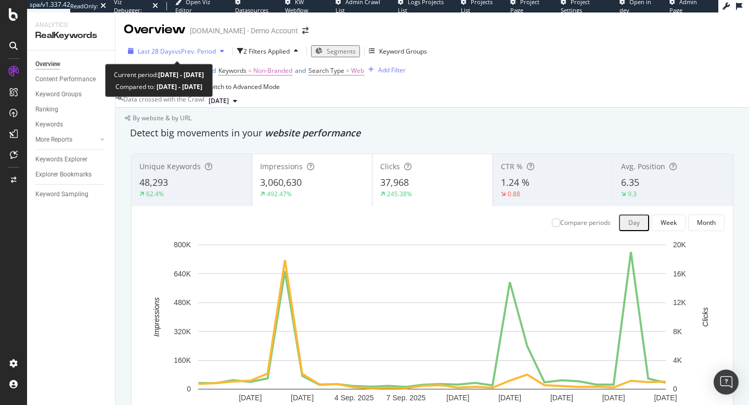
click at [167, 54] on span "Last 28 Days" at bounding box center [156, 51] width 37 height 9
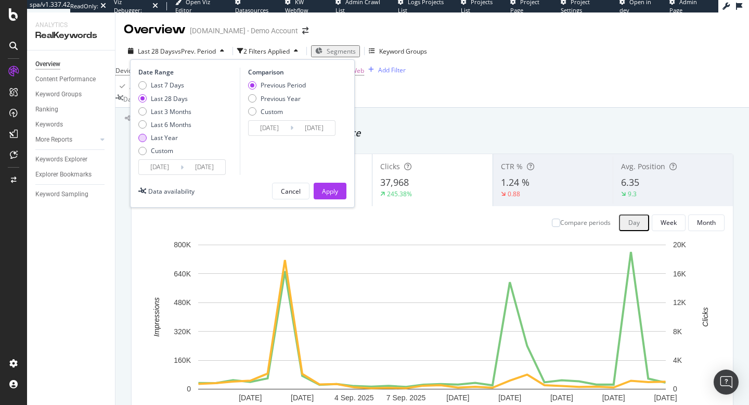
click at [166, 139] on div "Last Year" at bounding box center [164, 137] width 27 height 9
type input "[DATE]"
drag, startPoint x: 339, startPoint y: 197, endPoint x: 528, endPoint y: 139, distance: 198.0
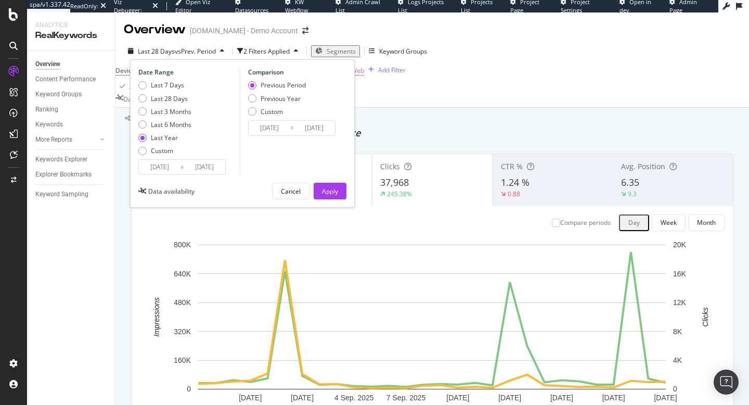
click at [339, 197] on button "Apply" at bounding box center [330, 191] width 33 height 17
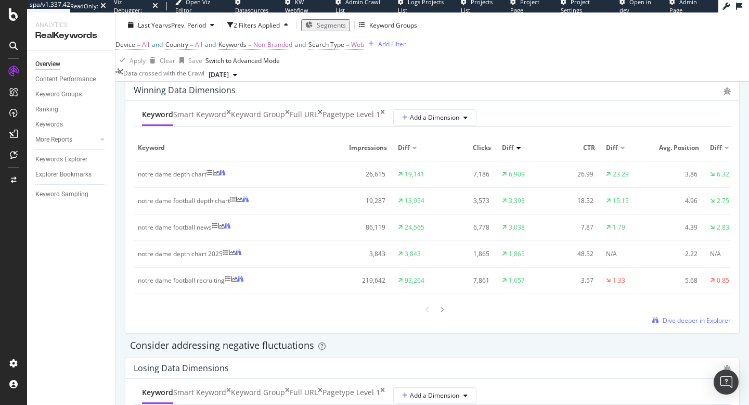
scroll to position [939, 0]
click at [244, 178] on div "notre dame depth chart" at bounding box center [238, 173] width 200 height 9
click at [219, 175] on icon at bounding box center [216, 172] width 6 height 6
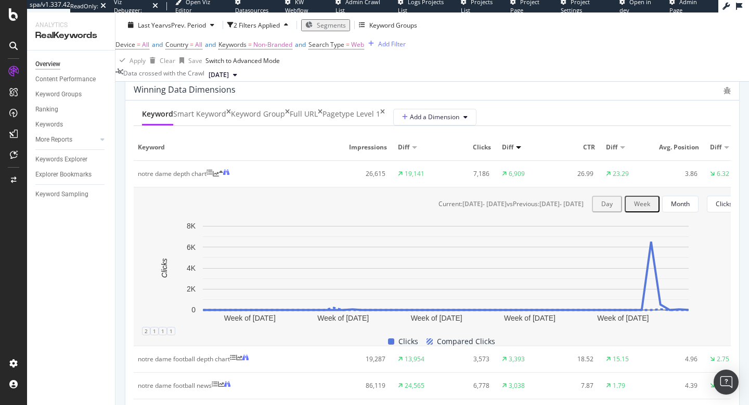
scroll to position [944, 0]
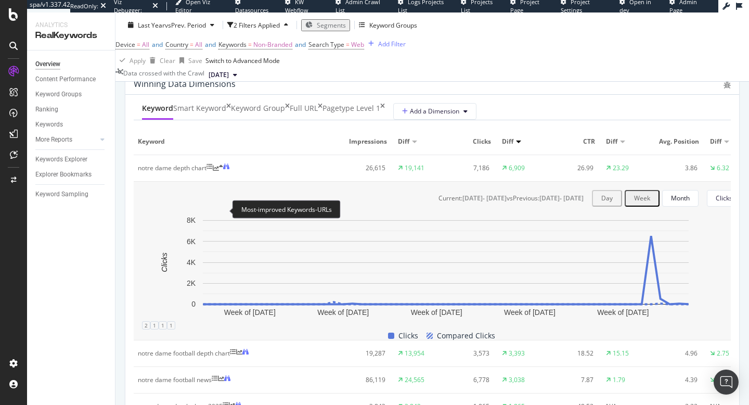
click at [213, 170] on icon at bounding box center [210, 166] width 6 height 6
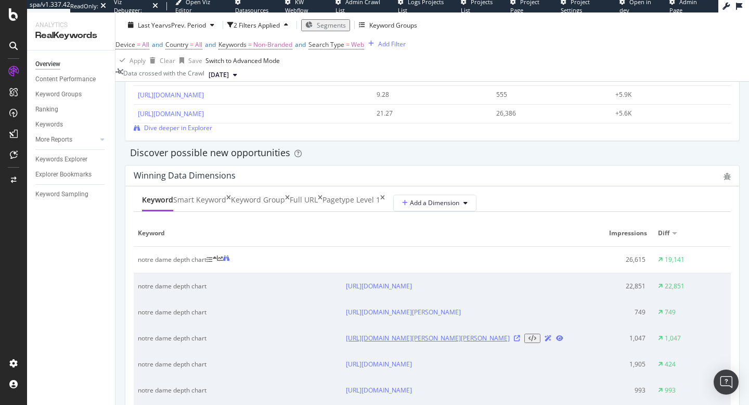
scroll to position [832, 0]
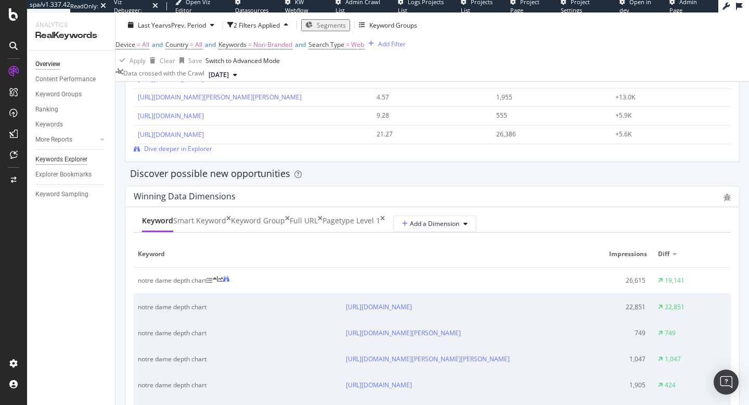
click at [50, 159] on div "Keywords Explorer" at bounding box center [61, 159] width 52 height 11
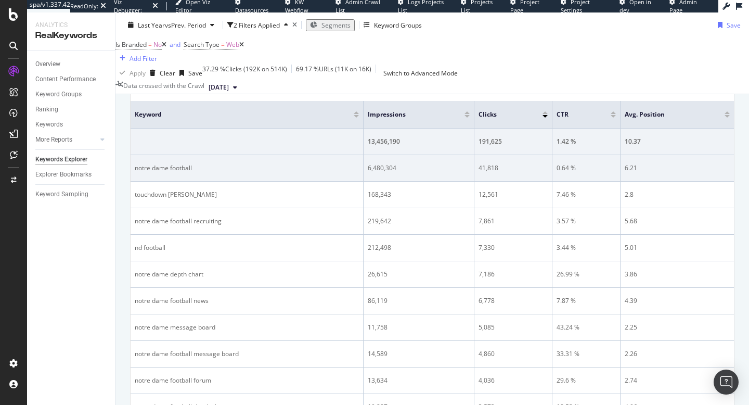
scroll to position [263, 0]
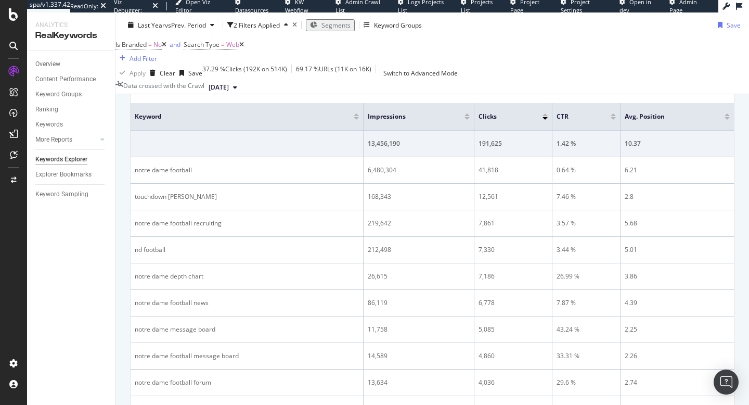
click at [291, 45] on div "Select metrics & dimensions" at bounding box center [250, 40] width 82 height 9
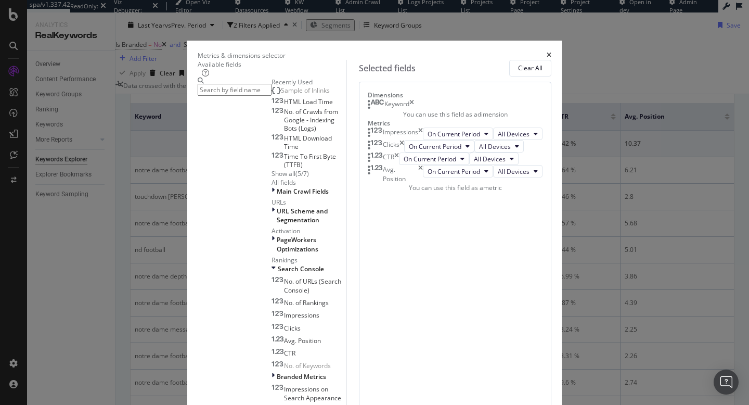
click at [208, 96] on input "modal" at bounding box center [235, 90] width 74 height 12
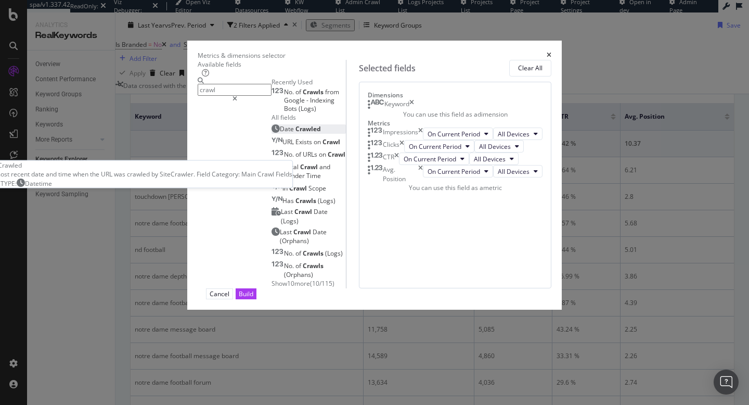
click at [272, 133] on div "Date Crawled" at bounding box center [296, 128] width 49 height 9
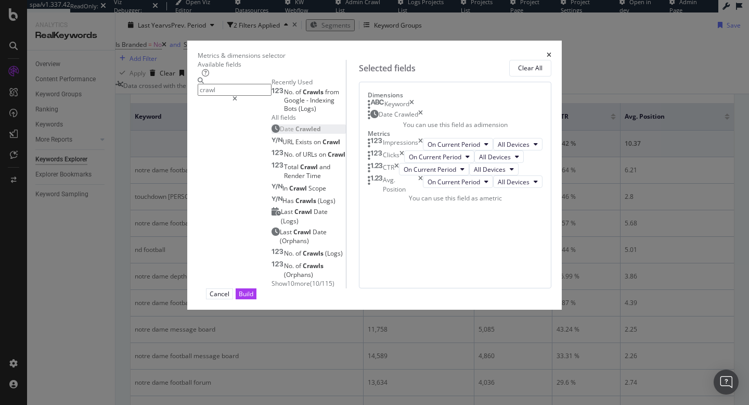
click at [221, 96] on input "crawl" at bounding box center [235, 90] width 74 height 12
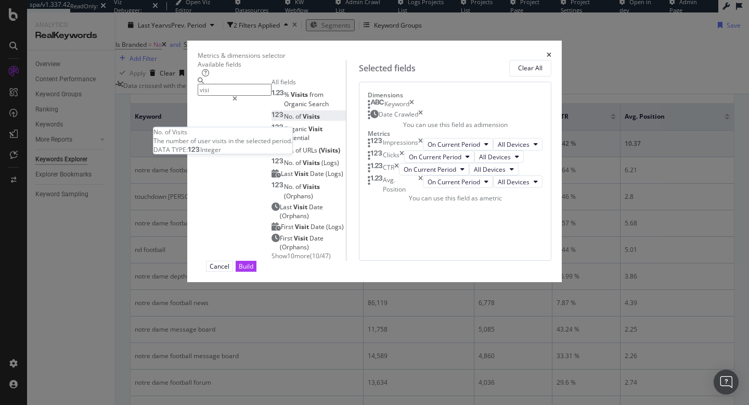
type input "visi"
click at [303, 121] on span "Visits" at bounding box center [311, 116] width 17 height 9
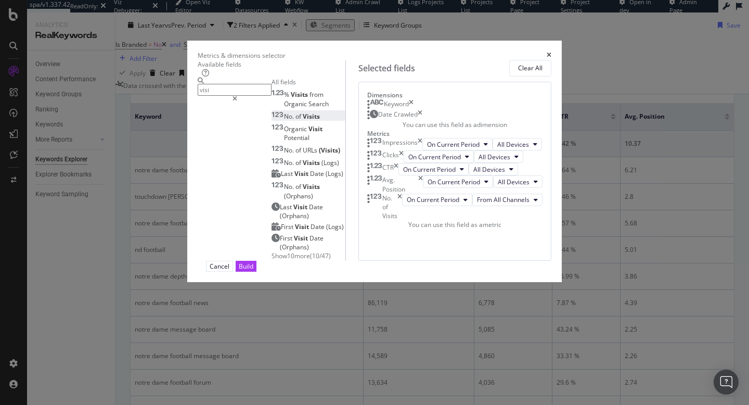
click at [226, 96] on input "visi" at bounding box center [235, 90] width 74 height 12
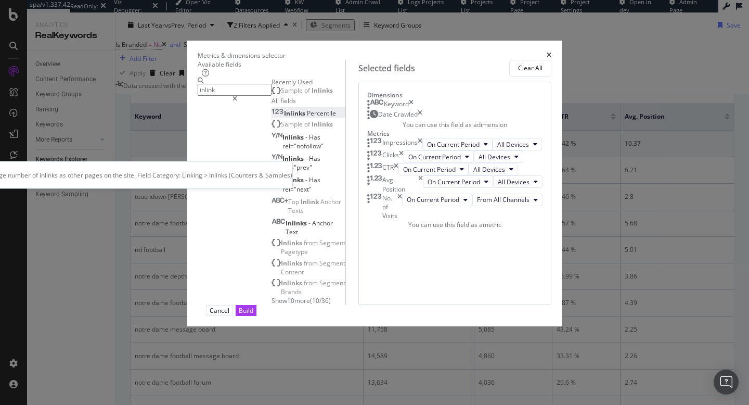
type input "inlink"
click at [307, 118] on span "Percentile" at bounding box center [321, 113] width 29 height 9
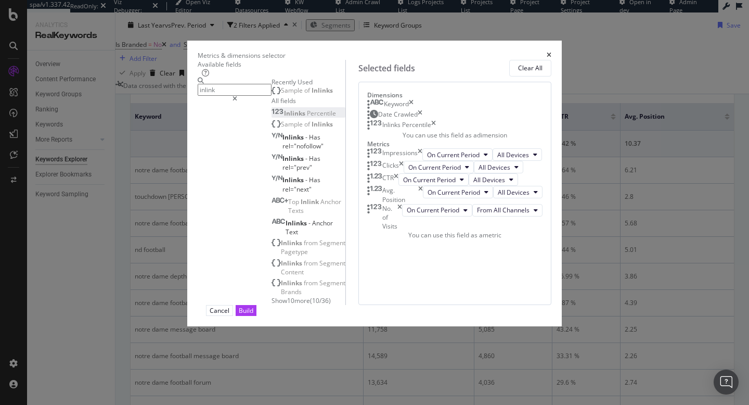
click at [206, 89] on input "inlink" at bounding box center [235, 90] width 74 height 12
click at [198, 96] on input "inlink" at bounding box center [235, 90] width 74 height 12
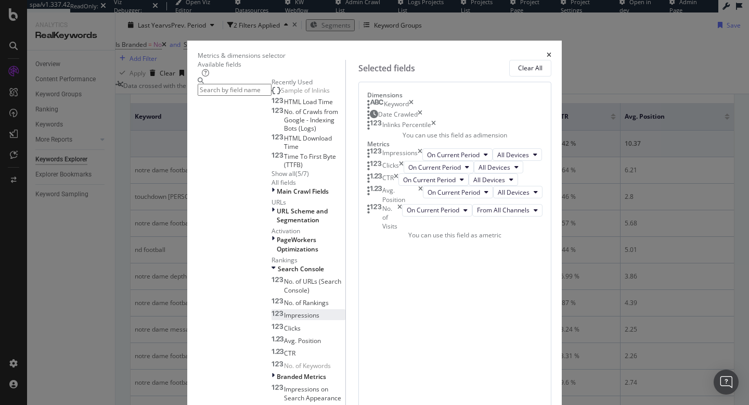
scroll to position [977, 0]
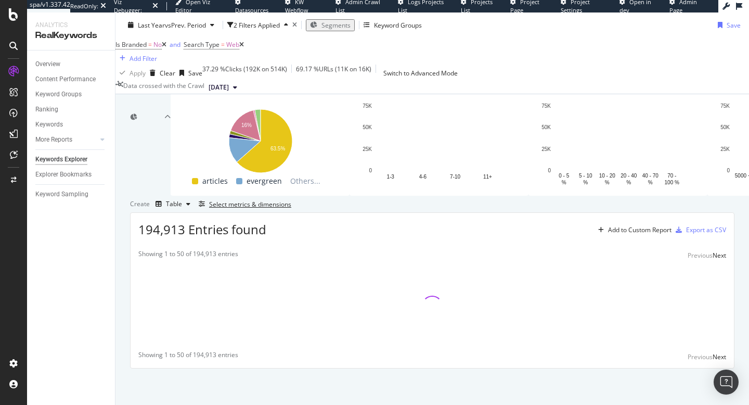
scroll to position [198, 0]
